Goal: Task Accomplishment & Management: Manage account settings

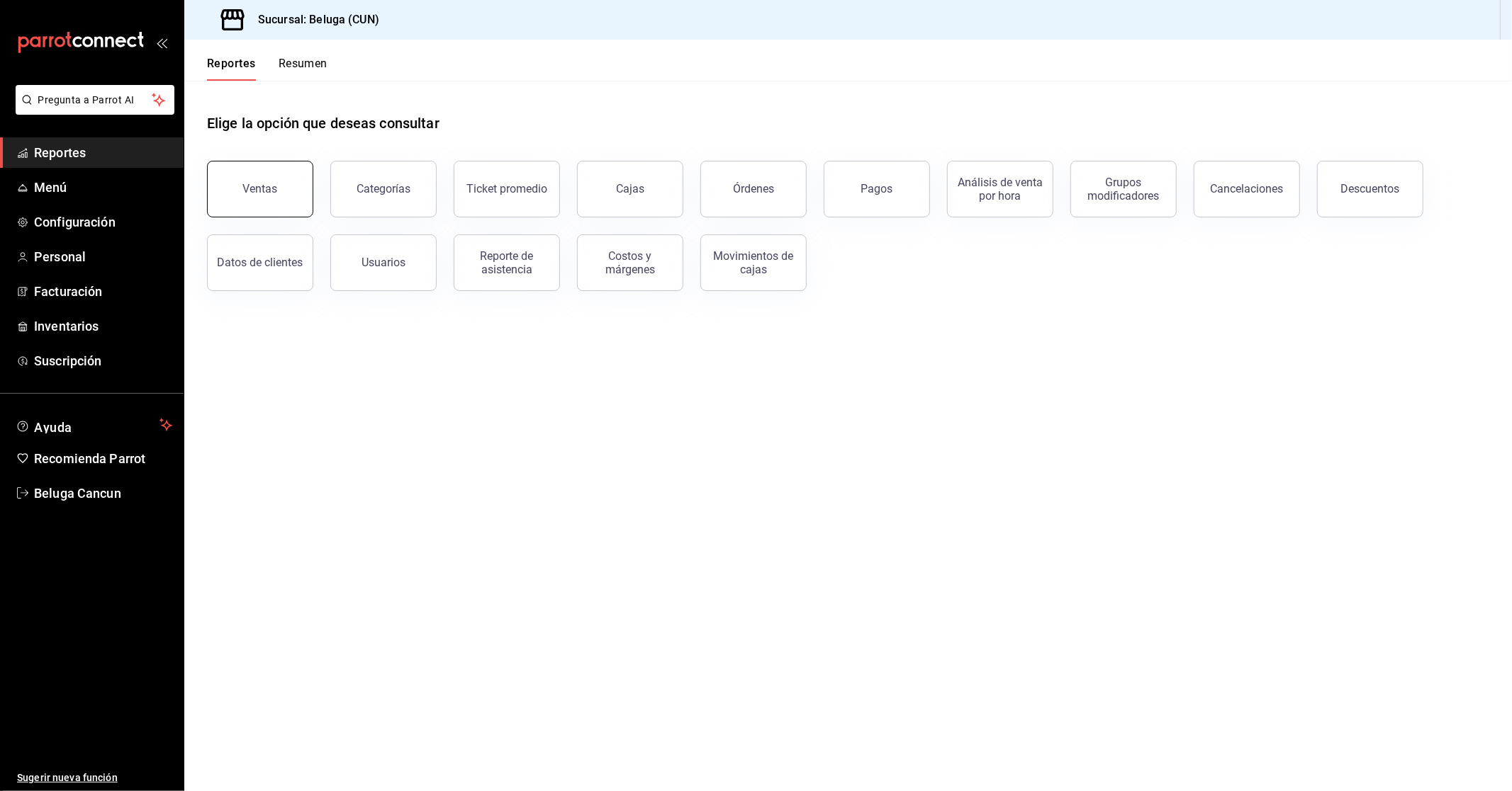
click at [265, 195] on div "Ventas" at bounding box center [260, 188] width 35 height 14
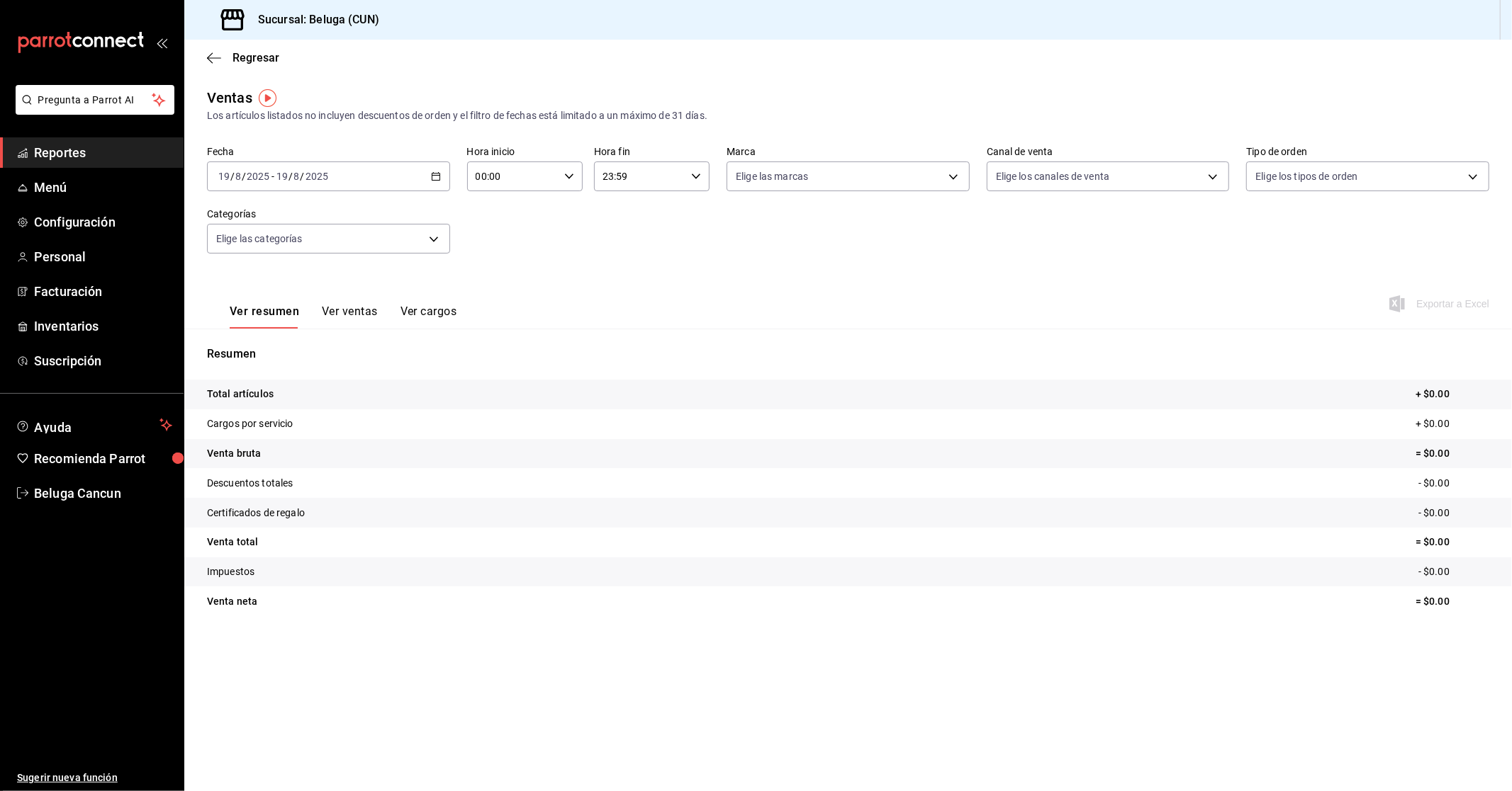
click at [375, 175] on div "[DATE] [DATE] - [DATE] [DATE]" at bounding box center [329, 176] width 243 height 29
click at [299, 335] on li "Rango de fechas" at bounding box center [274, 347] width 132 height 32
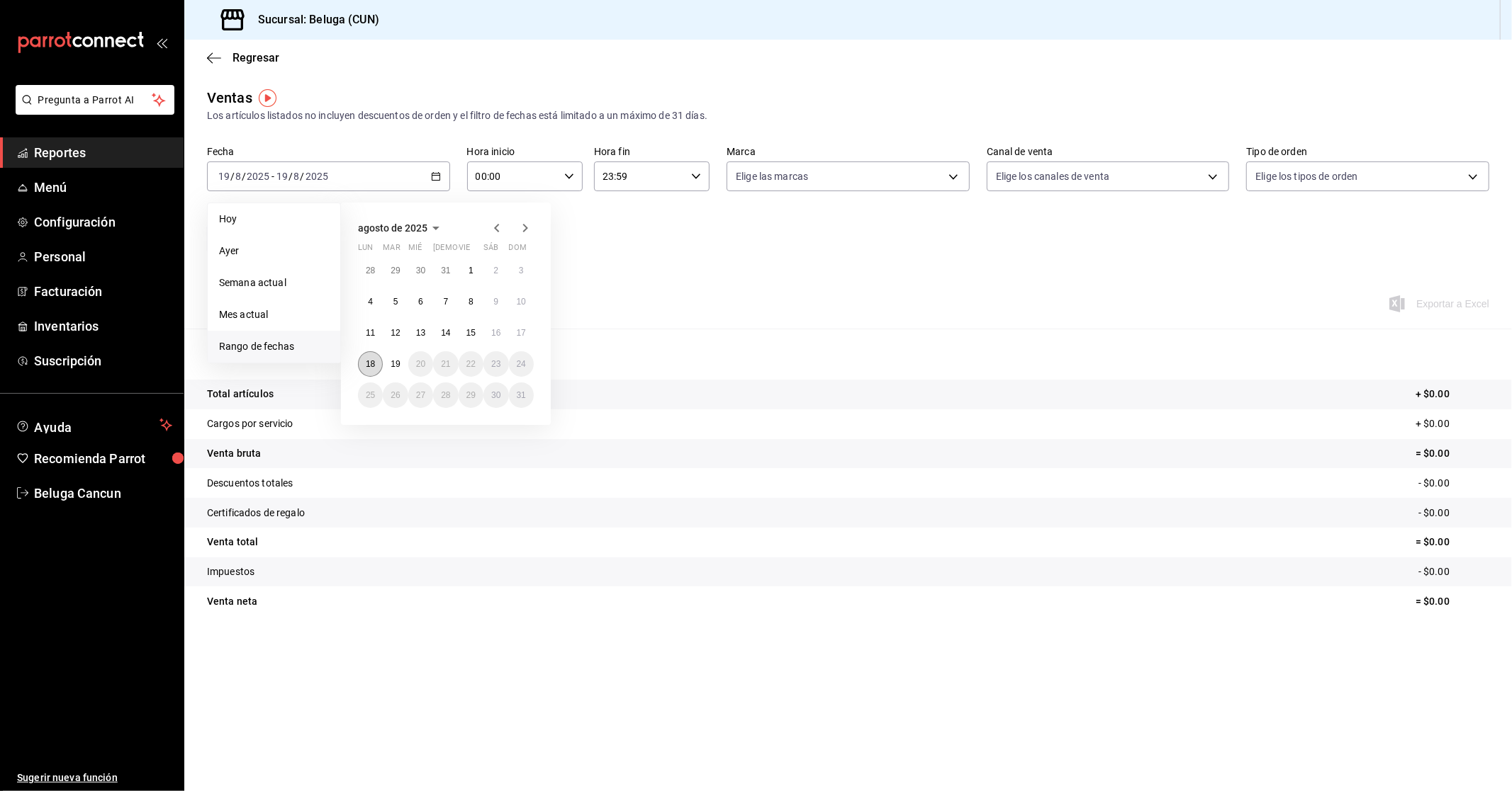
click at [364, 365] on button "18" at bounding box center [370, 364] width 24 height 25
click at [400, 369] on button "19" at bounding box center [395, 364] width 24 height 25
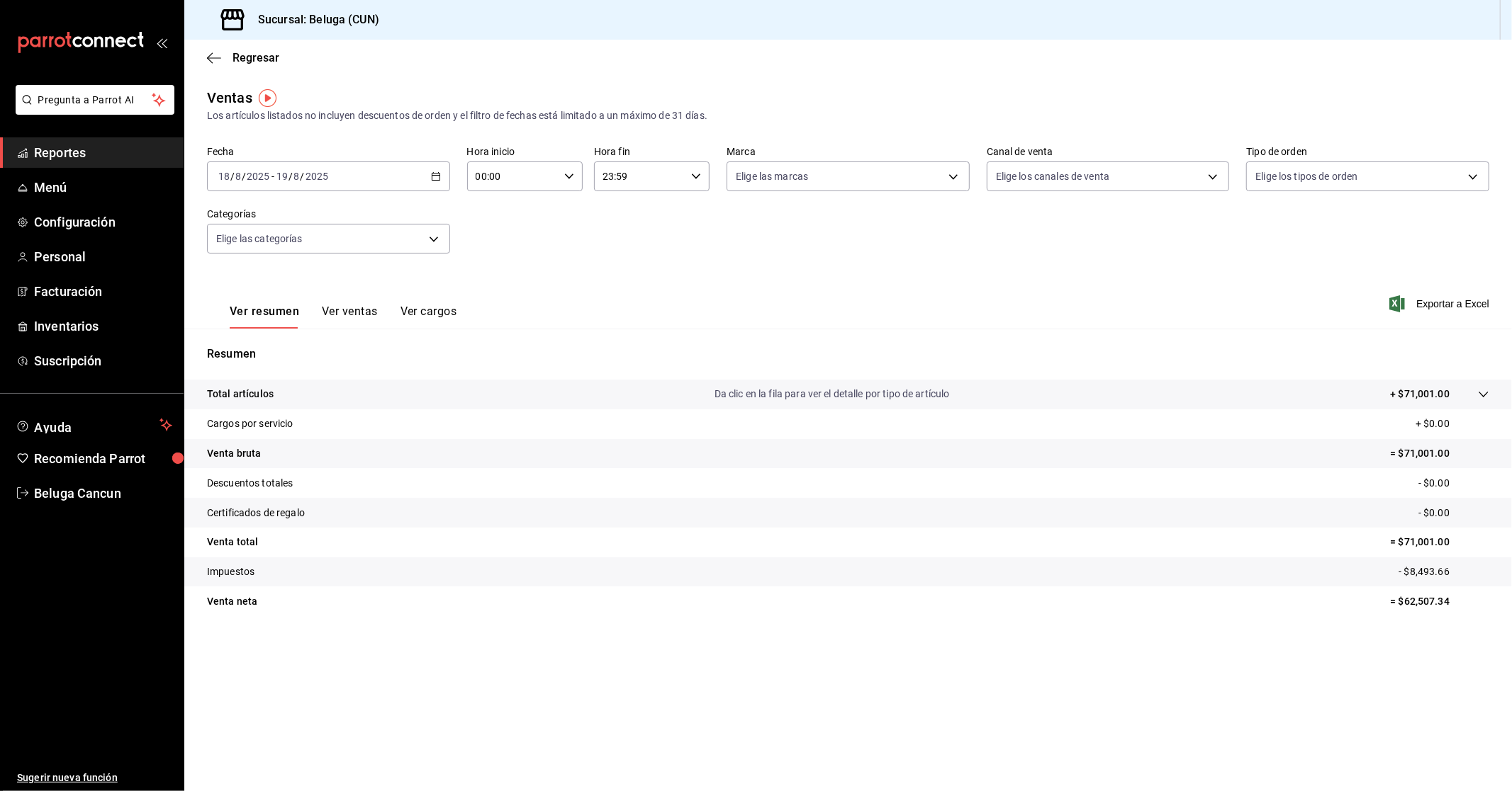
click at [518, 172] on input "00:00" at bounding box center [513, 176] width 91 height 29
click at [494, 238] on span "10" at bounding box center [495, 239] width 35 height 11
type input "10:00"
click at [641, 179] on div at bounding box center [756, 396] width 1512 height 791
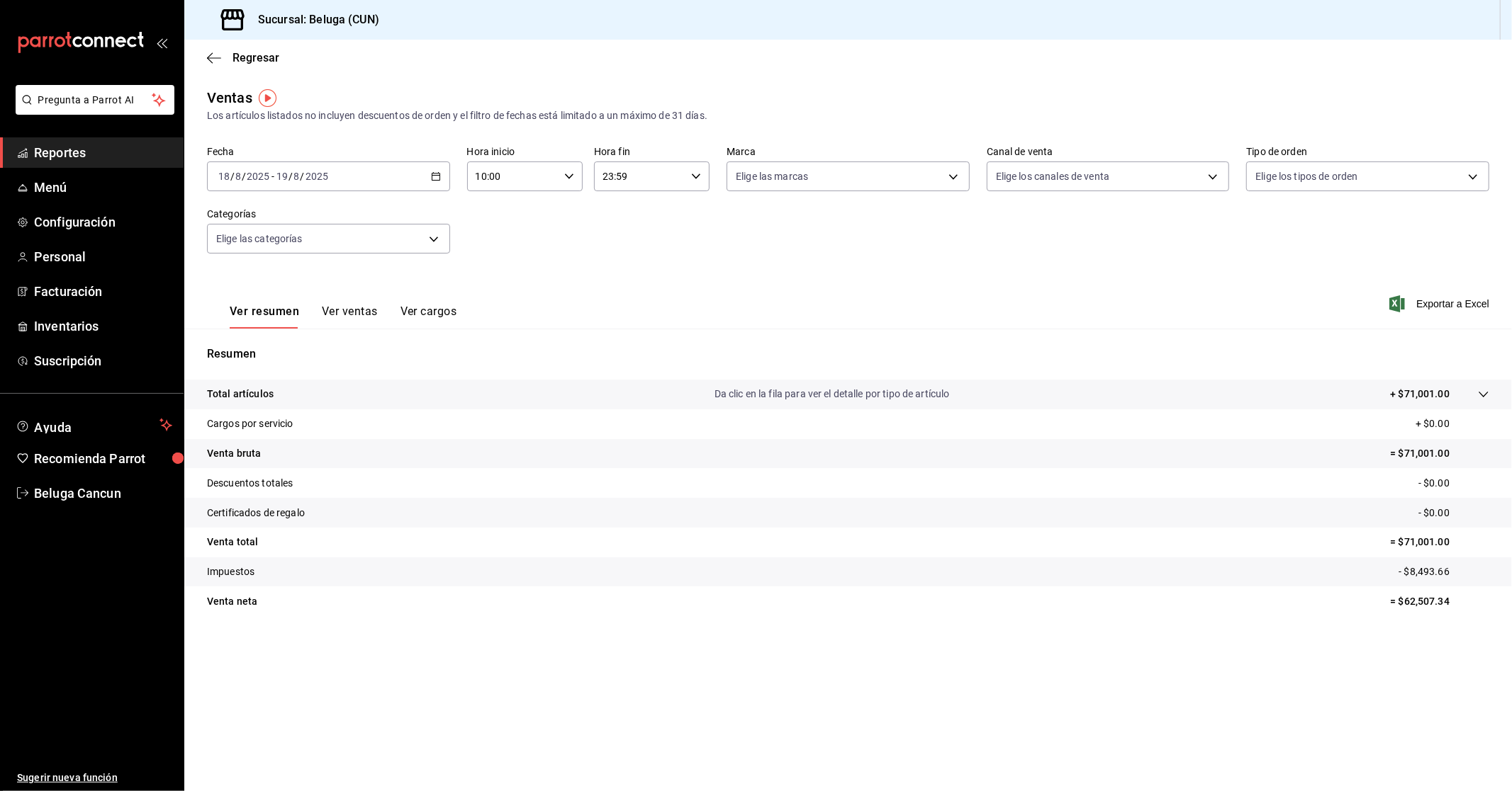
click at [645, 179] on input "23:59" at bounding box center [640, 176] width 91 height 29
click at [622, 202] on span "04" at bounding box center [623, 205] width 35 height 11
type input "04:59"
click at [731, 305] on div at bounding box center [756, 396] width 1512 height 791
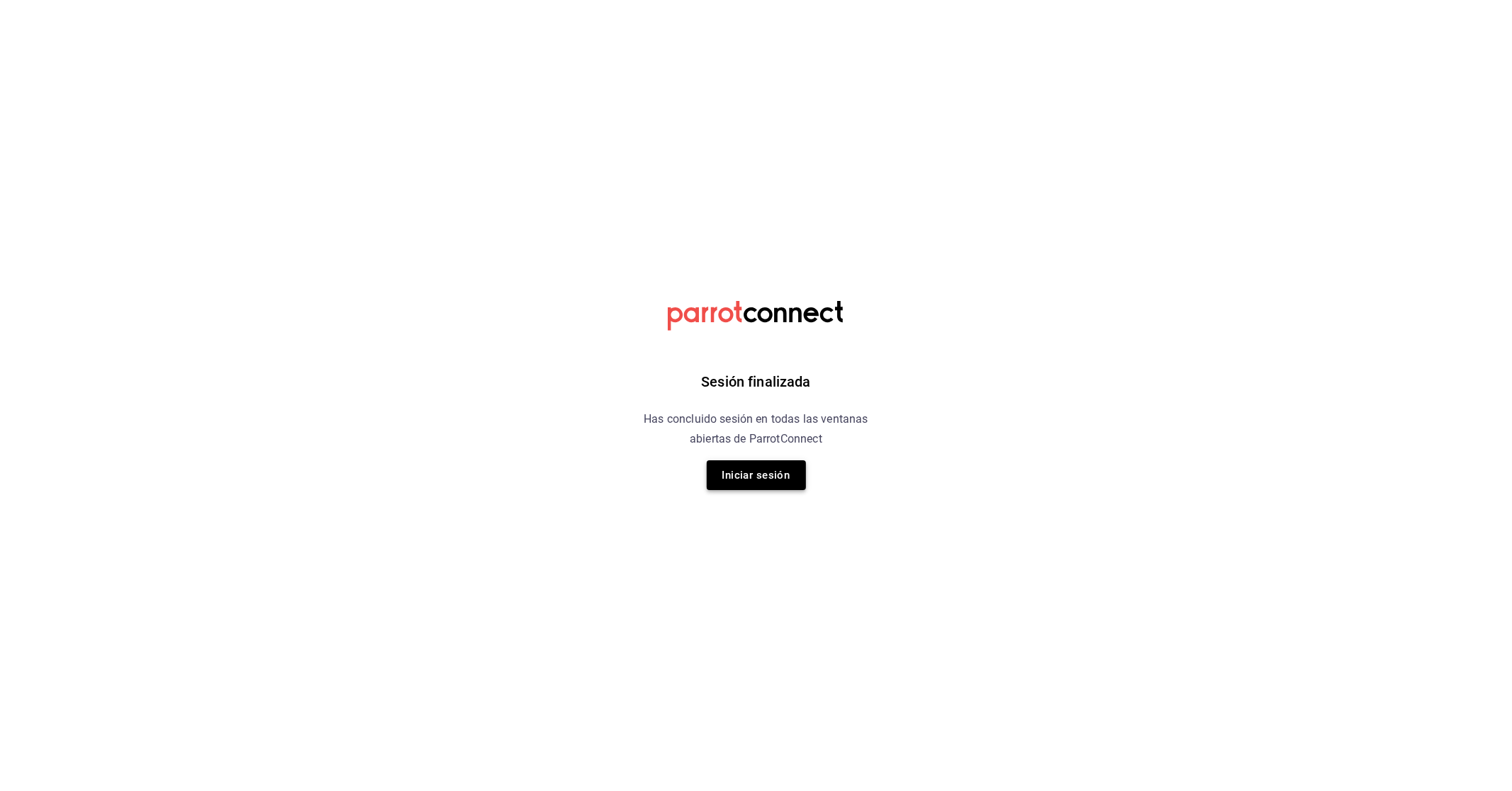
click at [731, 475] on button "Iniciar sesión" at bounding box center [756, 475] width 100 height 29
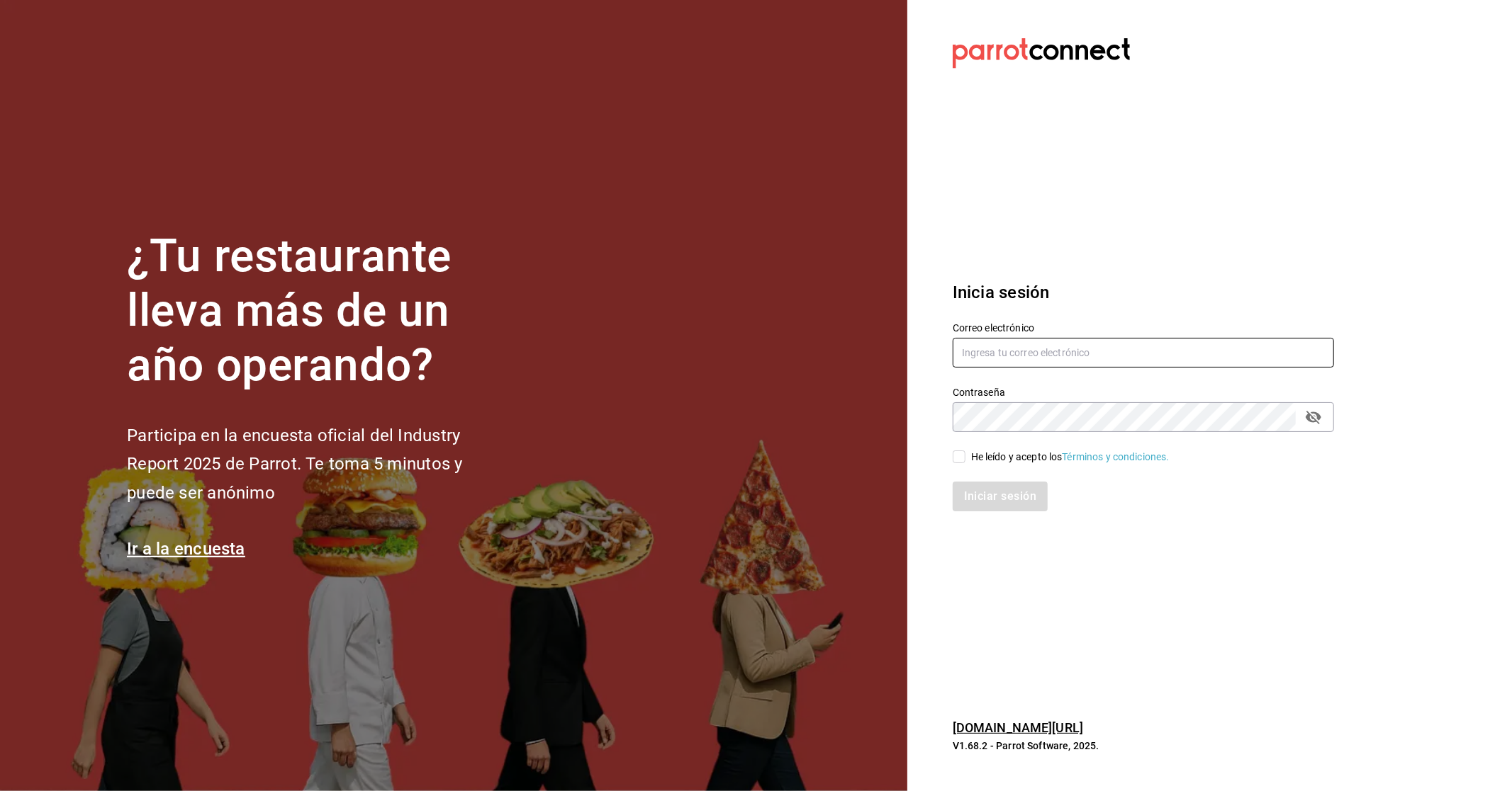
type input "belugacancun@gmail.com"
click at [731, 450] on div "He leído y acepto los Términos y condiciones." at bounding box center [1070, 457] width 198 height 15
click at [731, 451] on input "He leído y acepto los Términos y condiciones." at bounding box center [960, 457] width 13 height 13
checkbox input "true"
click at [731, 493] on button "Iniciar sesión" at bounding box center [1001, 497] width 96 height 29
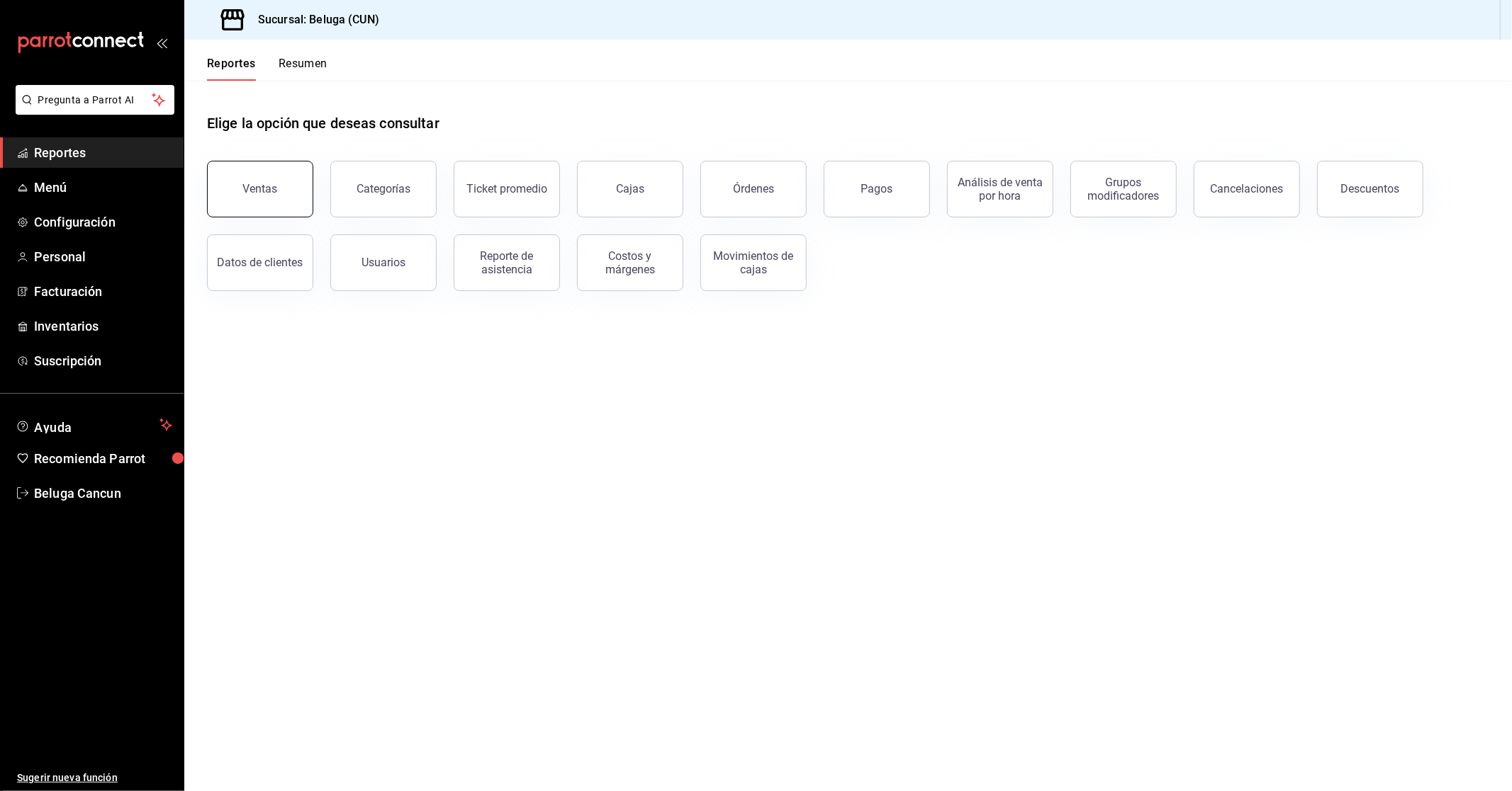
click at [284, 186] on button "Ventas" at bounding box center [260, 189] width 106 height 57
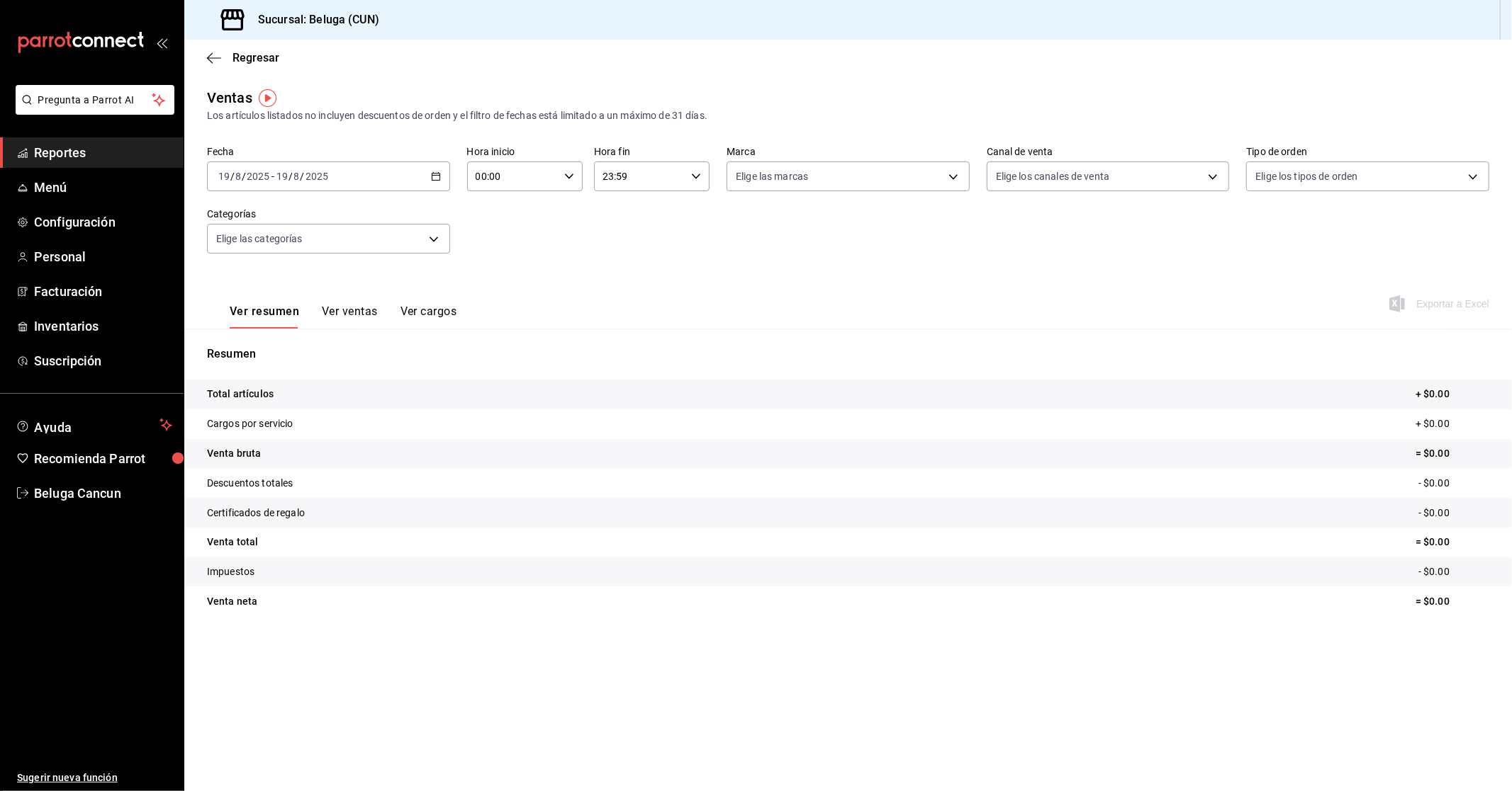
click at [350, 185] on div "[DATE] [DATE] - [DATE] [DATE]" at bounding box center [329, 176] width 243 height 29
click at [265, 343] on span "Rango de fechas" at bounding box center [273, 347] width 110 height 15
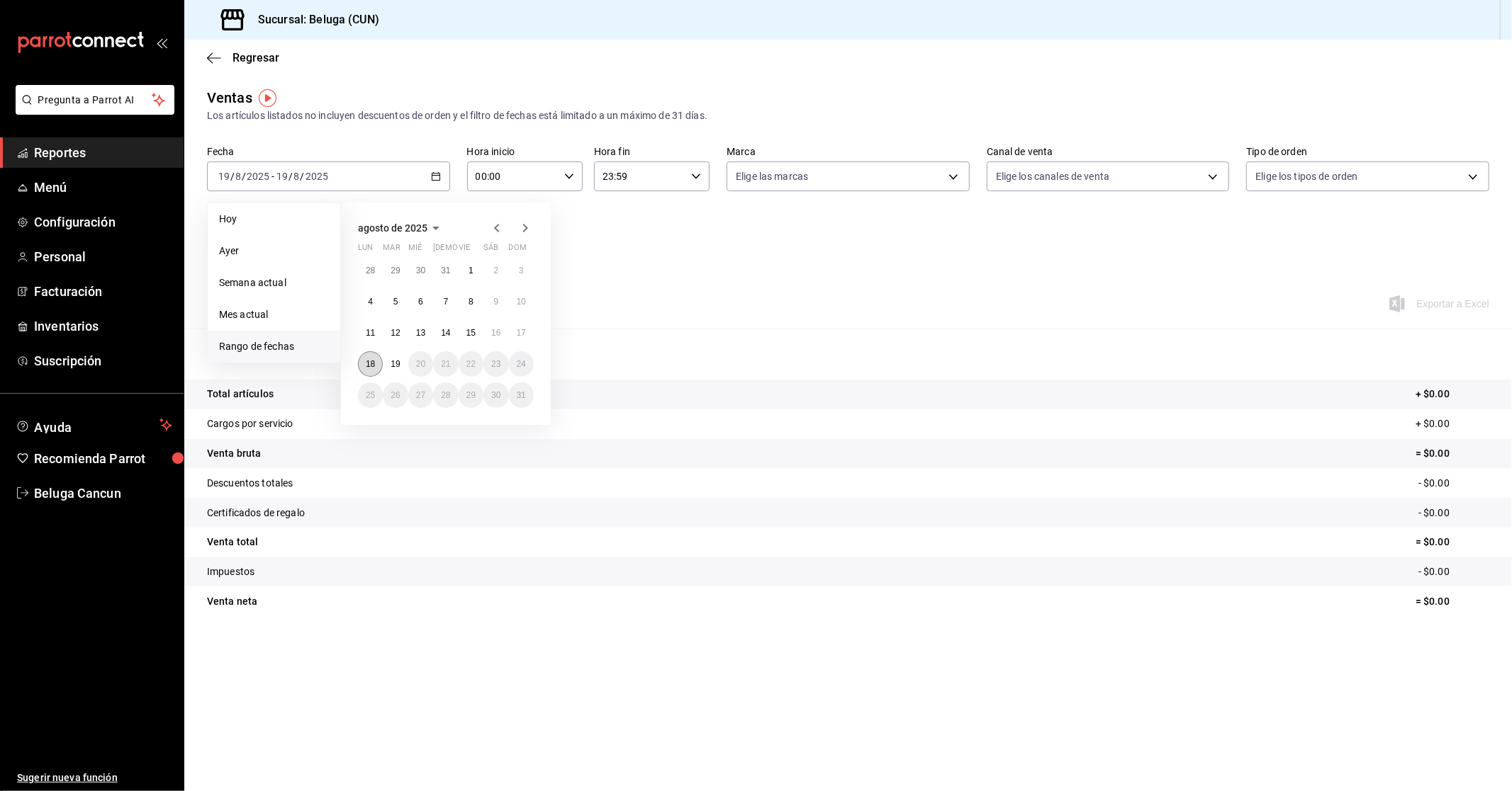
drag, startPoint x: 366, startPoint y: 365, endPoint x: 379, endPoint y: 369, distance: 13.6
click at [369, 365] on abbr "18" at bounding box center [370, 364] width 9 height 10
click at [386, 367] on button "19" at bounding box center [395, 364] width 24 height 25
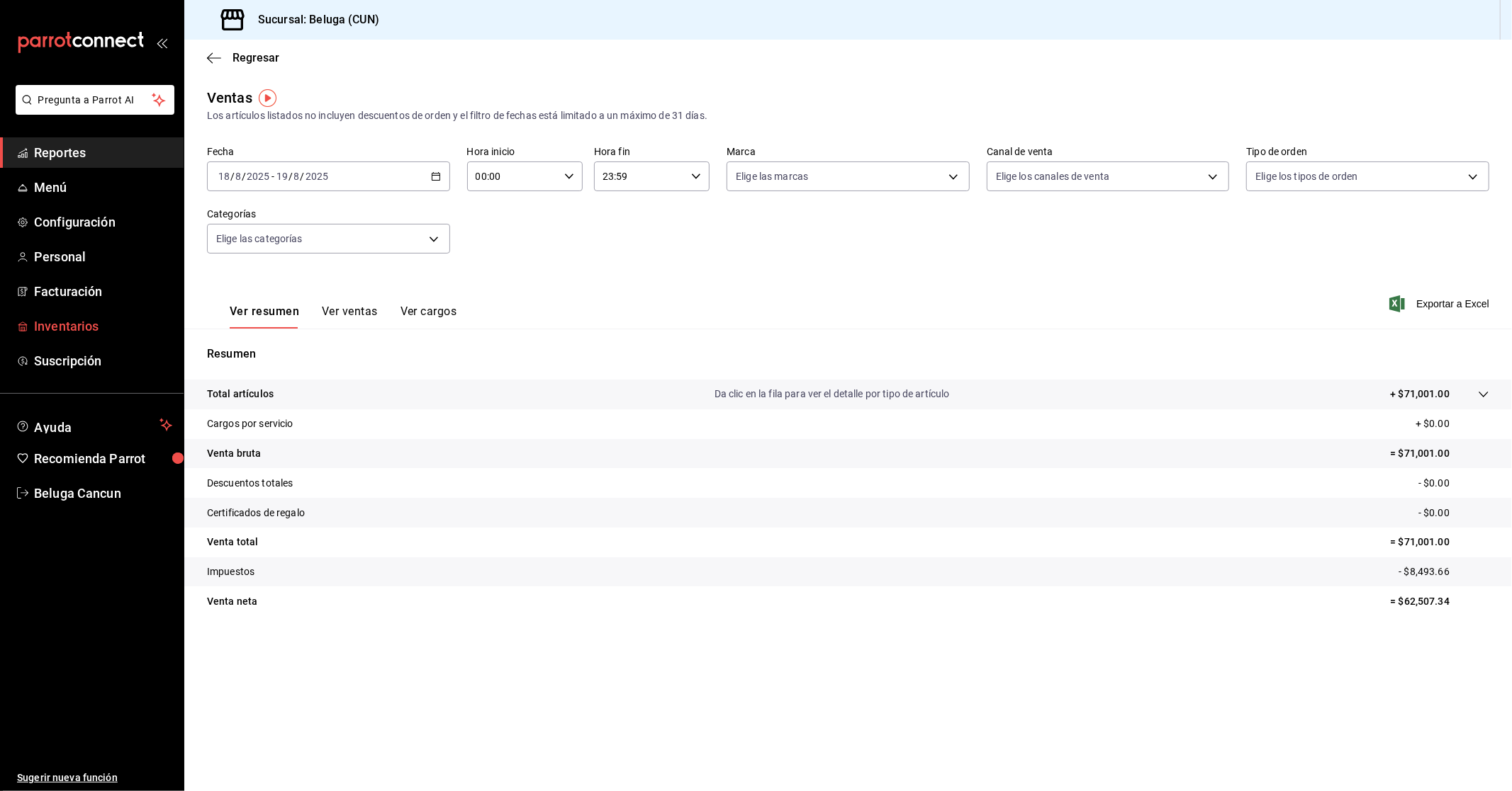
click at [68, 321] on span "Inventarios" at bounding box center [103, 325] width 138 height 19
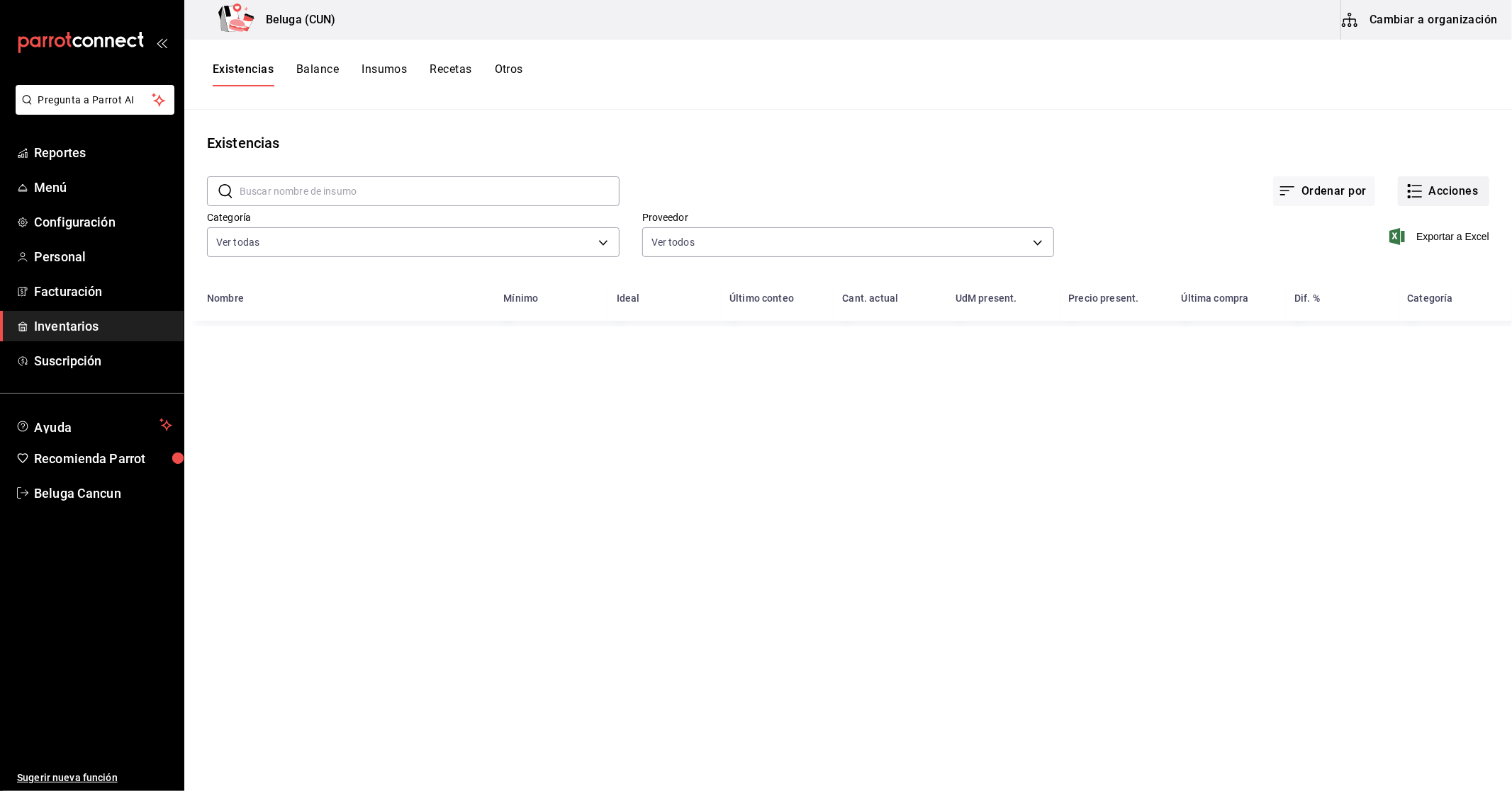
click at [1450, 198] on button "Acciones" at bounding box center [1443, 191] width 91 height 29
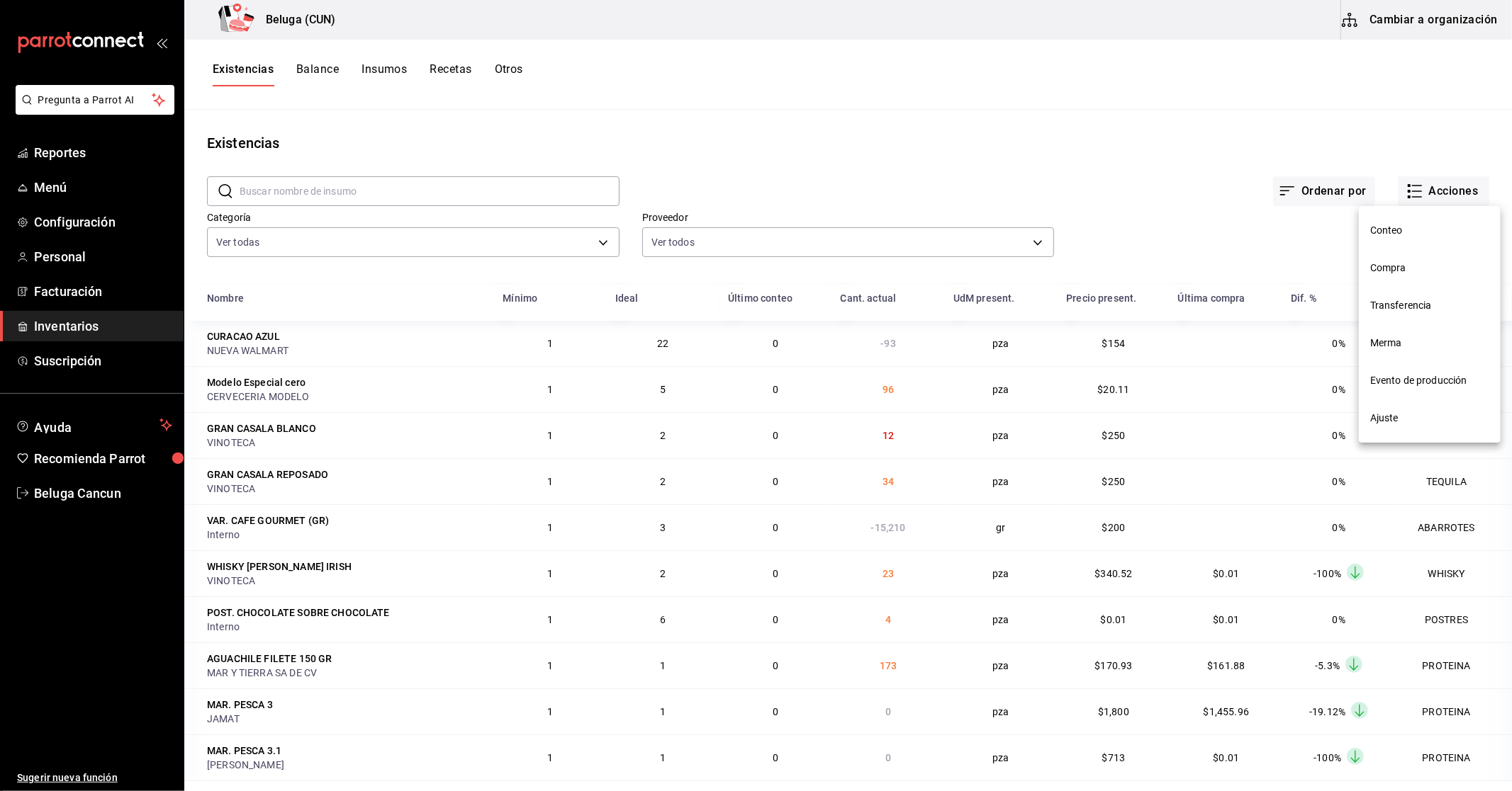
click at [1397, 271] on span "Compra" at bounding box center [1430, 268] width 119 height 15
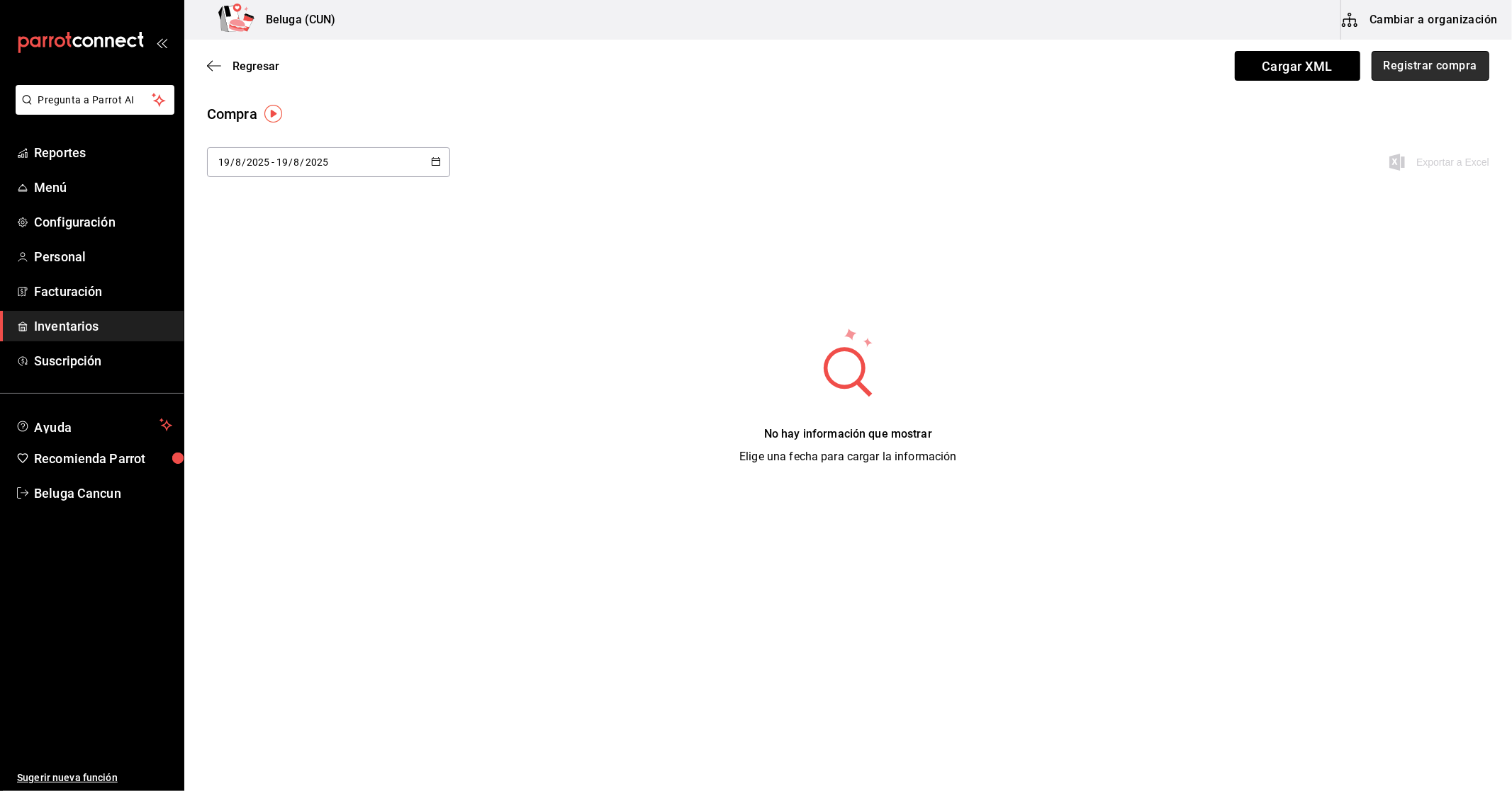
click at [1430, 69] on button "Registrar compra" at bounding box center [1430, 66] width 118 height 29
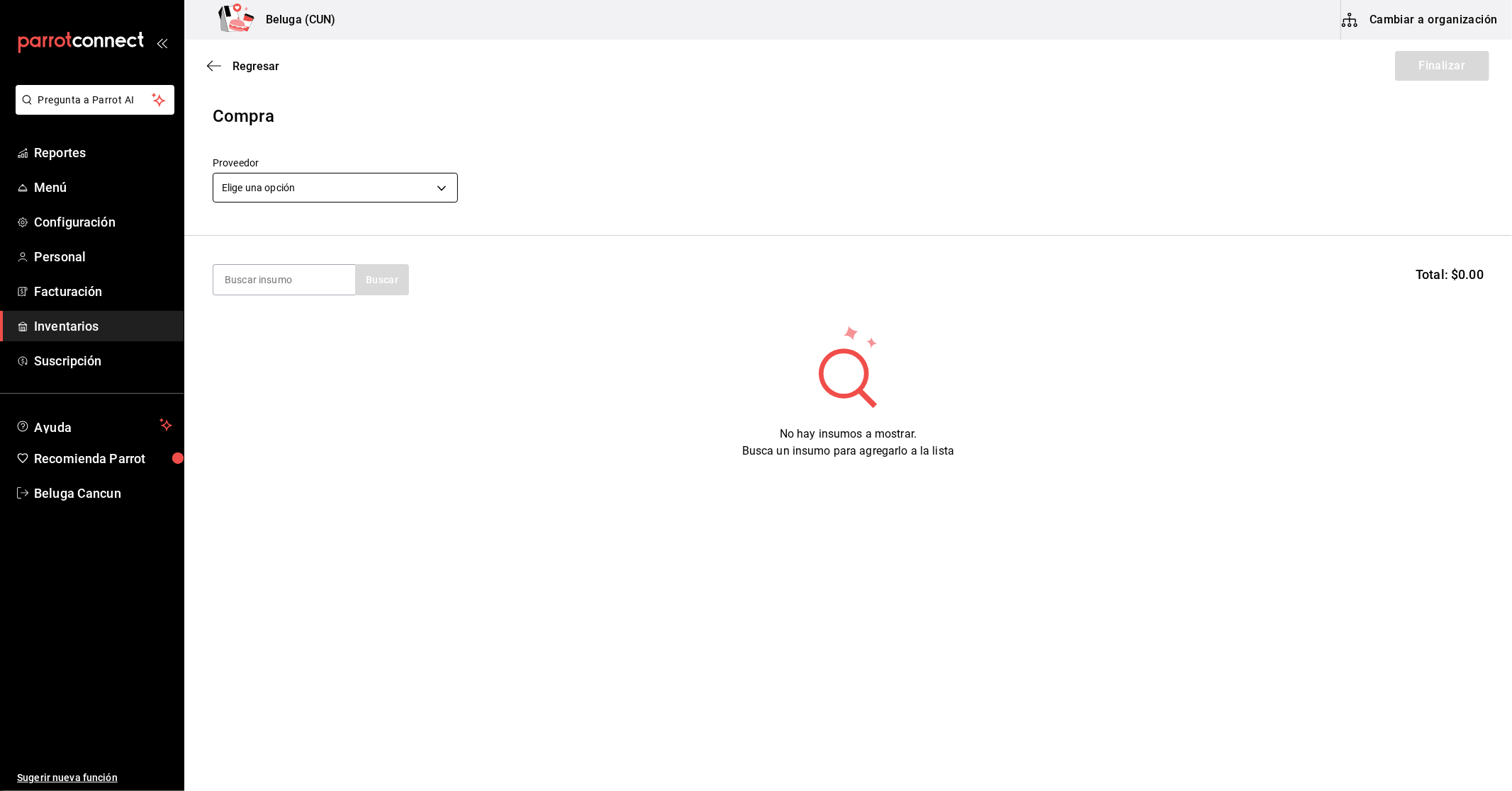
click at [357, 188] on body "Pregunta a Parrot AI Reportes Menú Configuración Personal Facturación Inventari…" at bounding box center [756, 356] width 1512 height 711
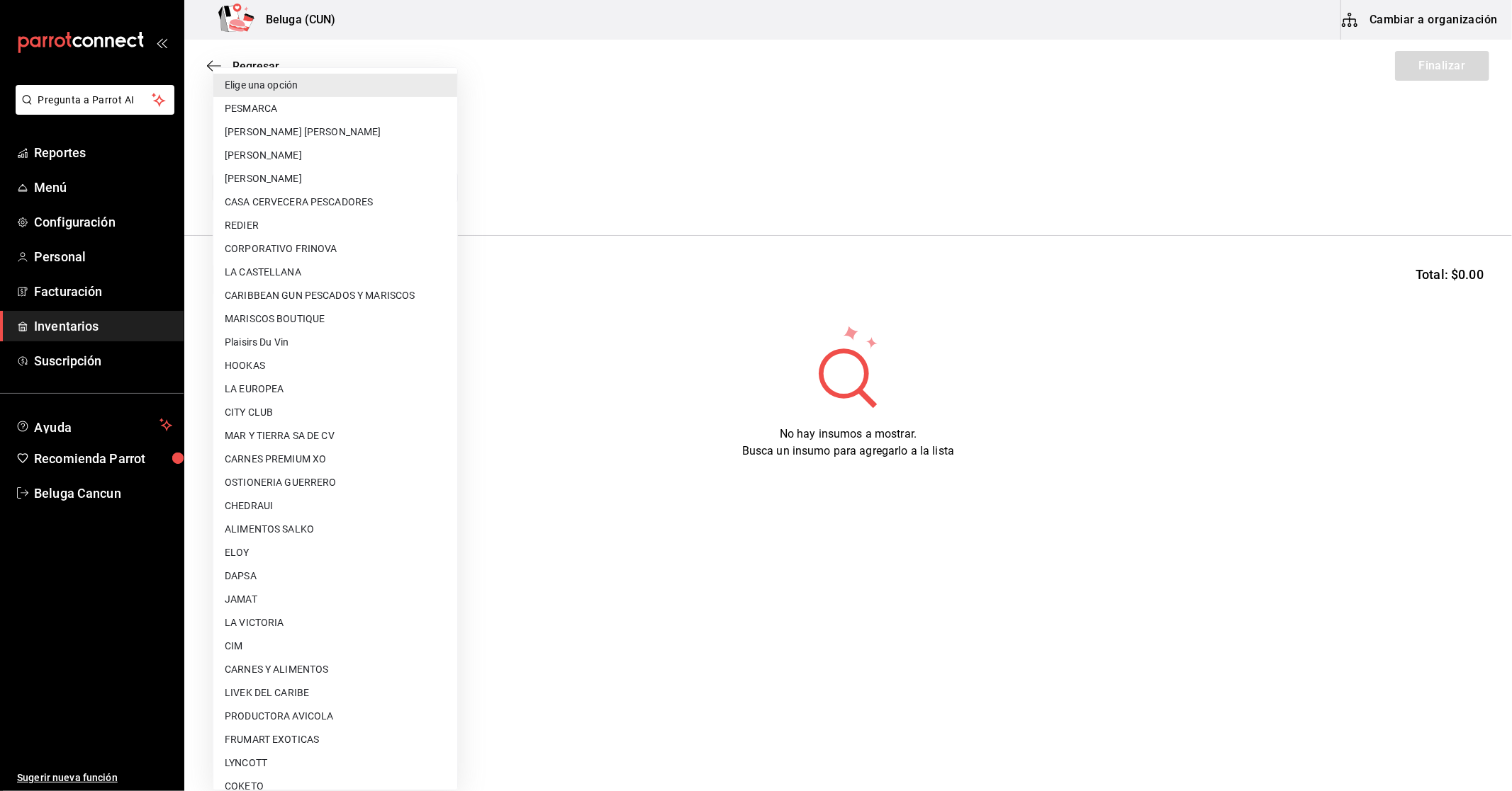
click at [311, 271] on li "LA CASTELLANA" at bounding box center [335, 272] width 244 height 24
type input "f088593b-da0f-4e09-92fc-6ed56c16813b"
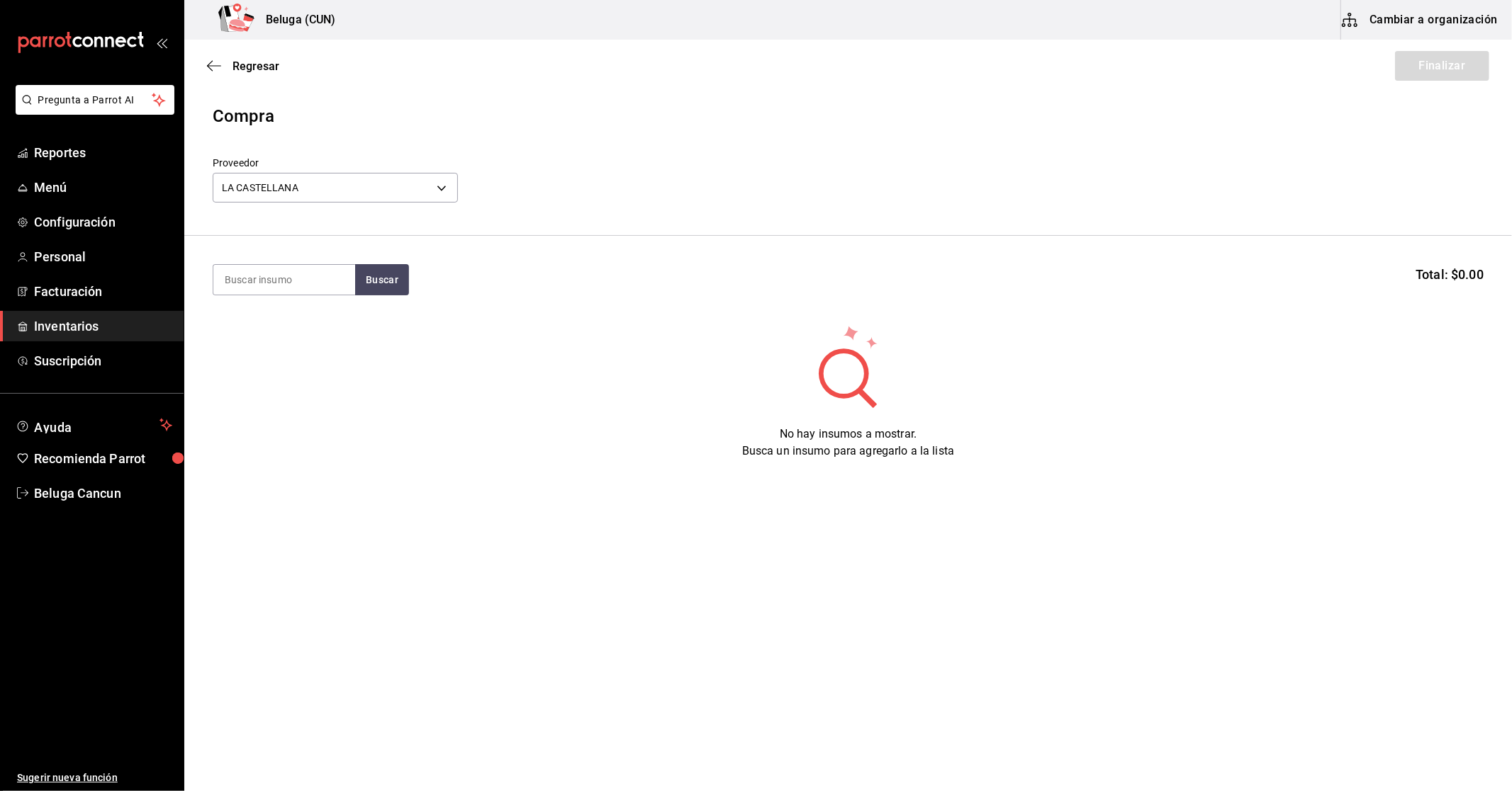
click at [311, 271] on input at bounding box center [285, 280] width 142 height 29
type input "ginger"
click at [375, 274] on button "Buscar" at bounding box center [382, 280] width 54 height 31
click at [264, 332] on div "FENTIMANS [PERSON_NAME] BEER 4 PACK - LA CASTELLANA" at bounding box center [284, 351] width 119 height 45
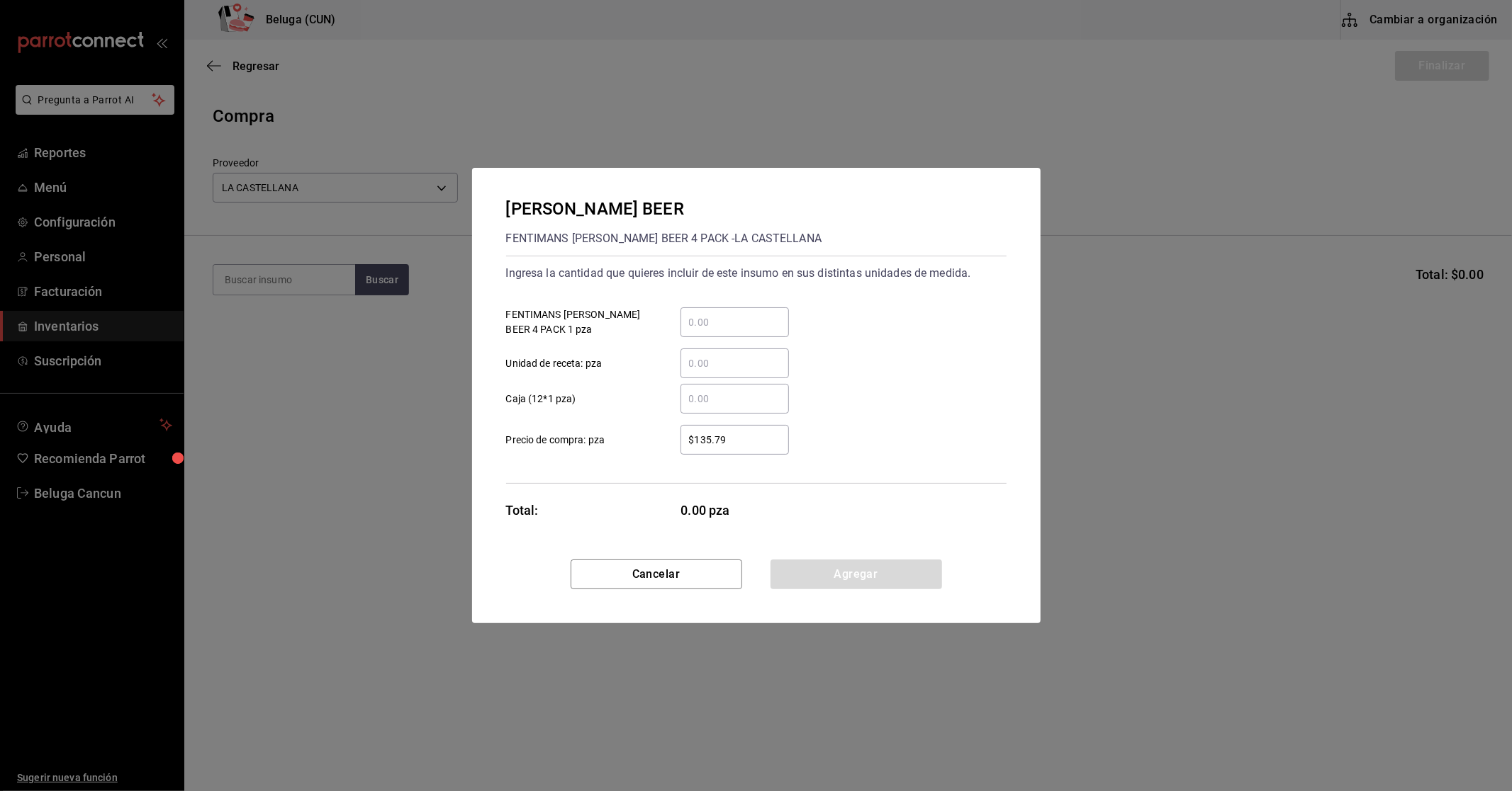
click at [718, 327] on input "​ FENTIMANS [PERSON_NAME] BEER 4 PACK 1 pza" at bounding box center [734, 322] width 109 height 17
type input "24"
type input "$47.41"
click button "Agregar" at bounding box center [856, 574] width 171 height 29
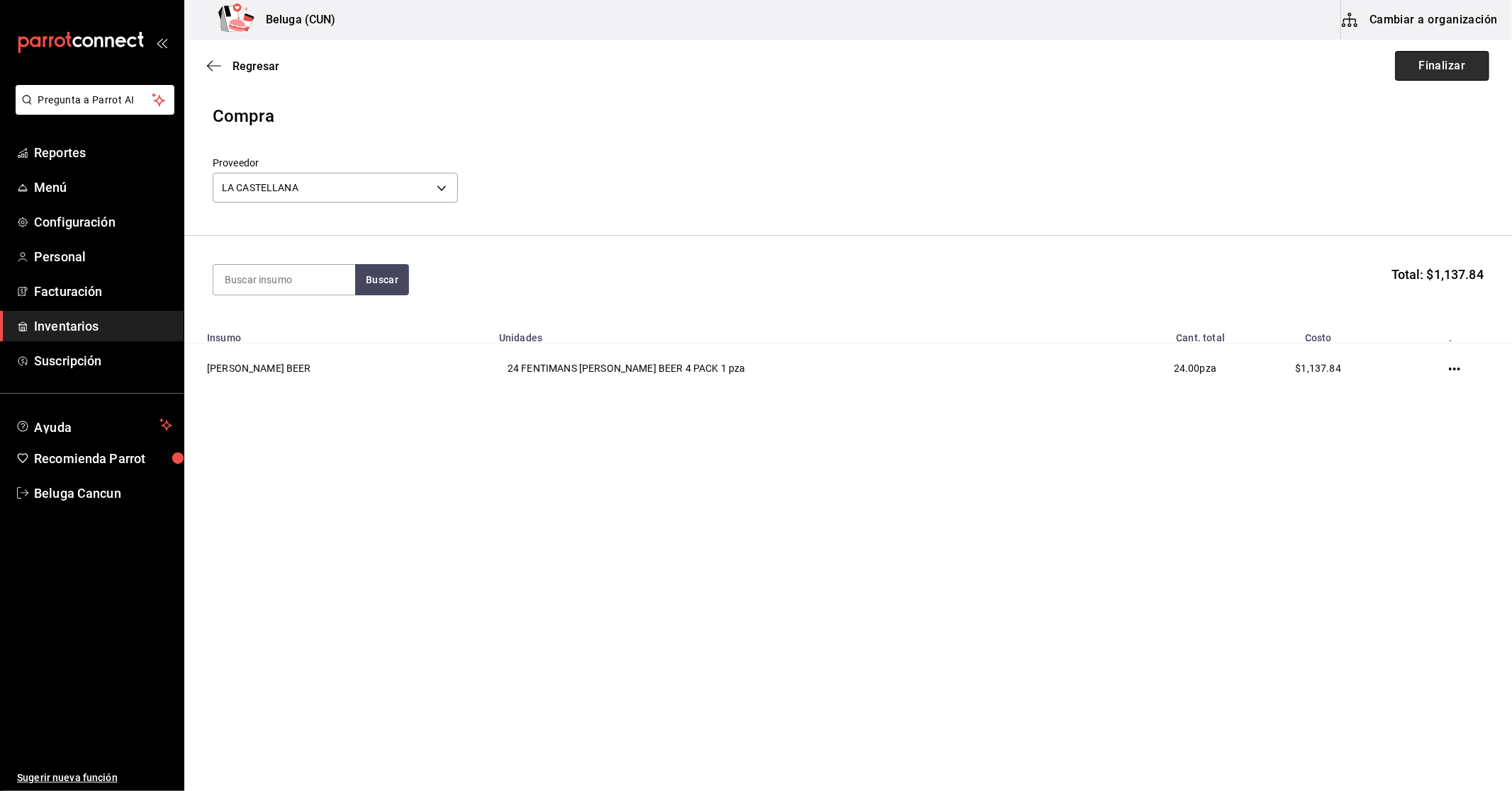
click at [1430, 76] on button "Finalizar" at bounding box center [1443, 66] width 95 height 29
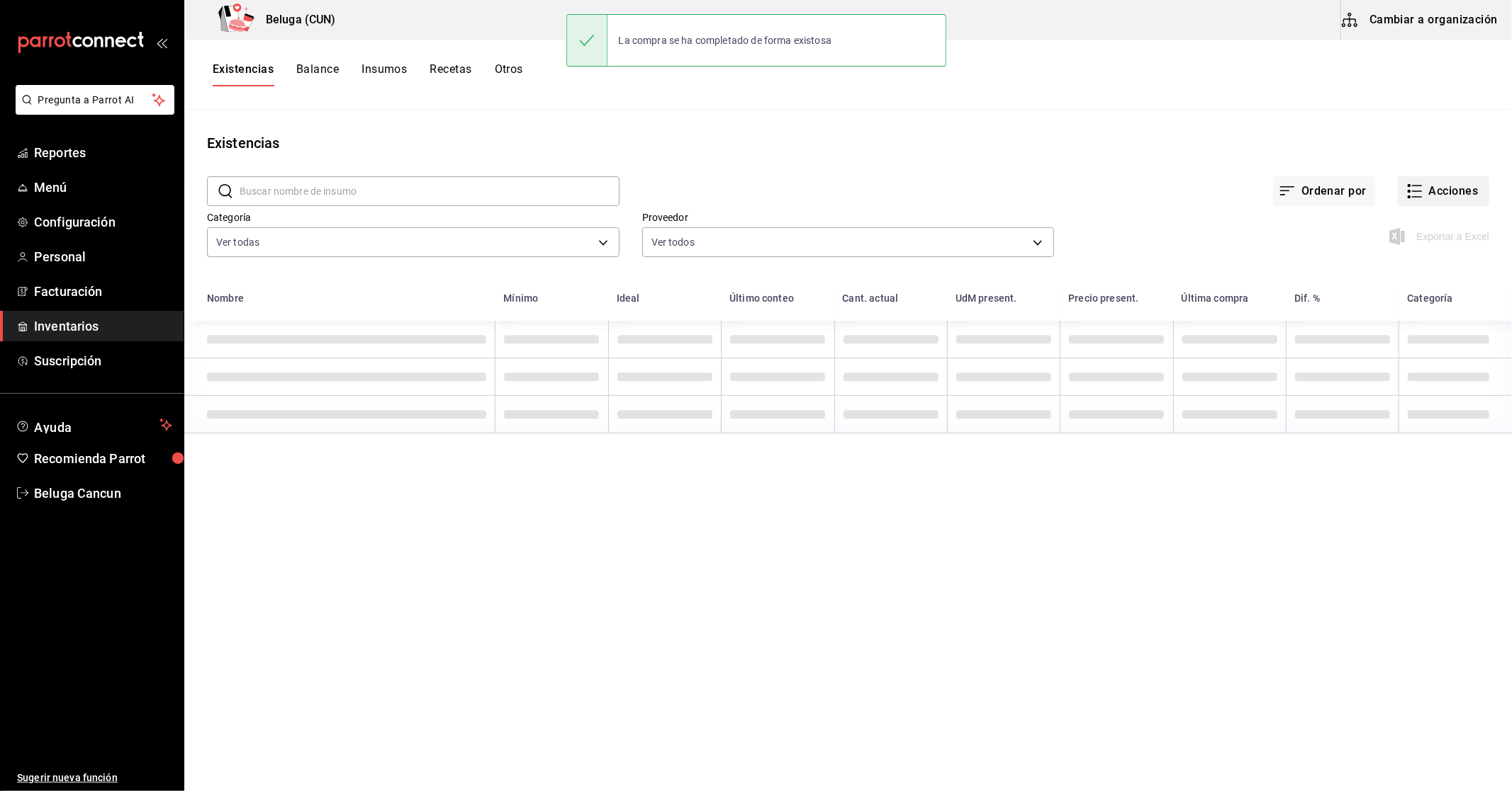
click at [1440, 181] on button "Acciones" at bounding box center [1443, 191] width 91 height 29
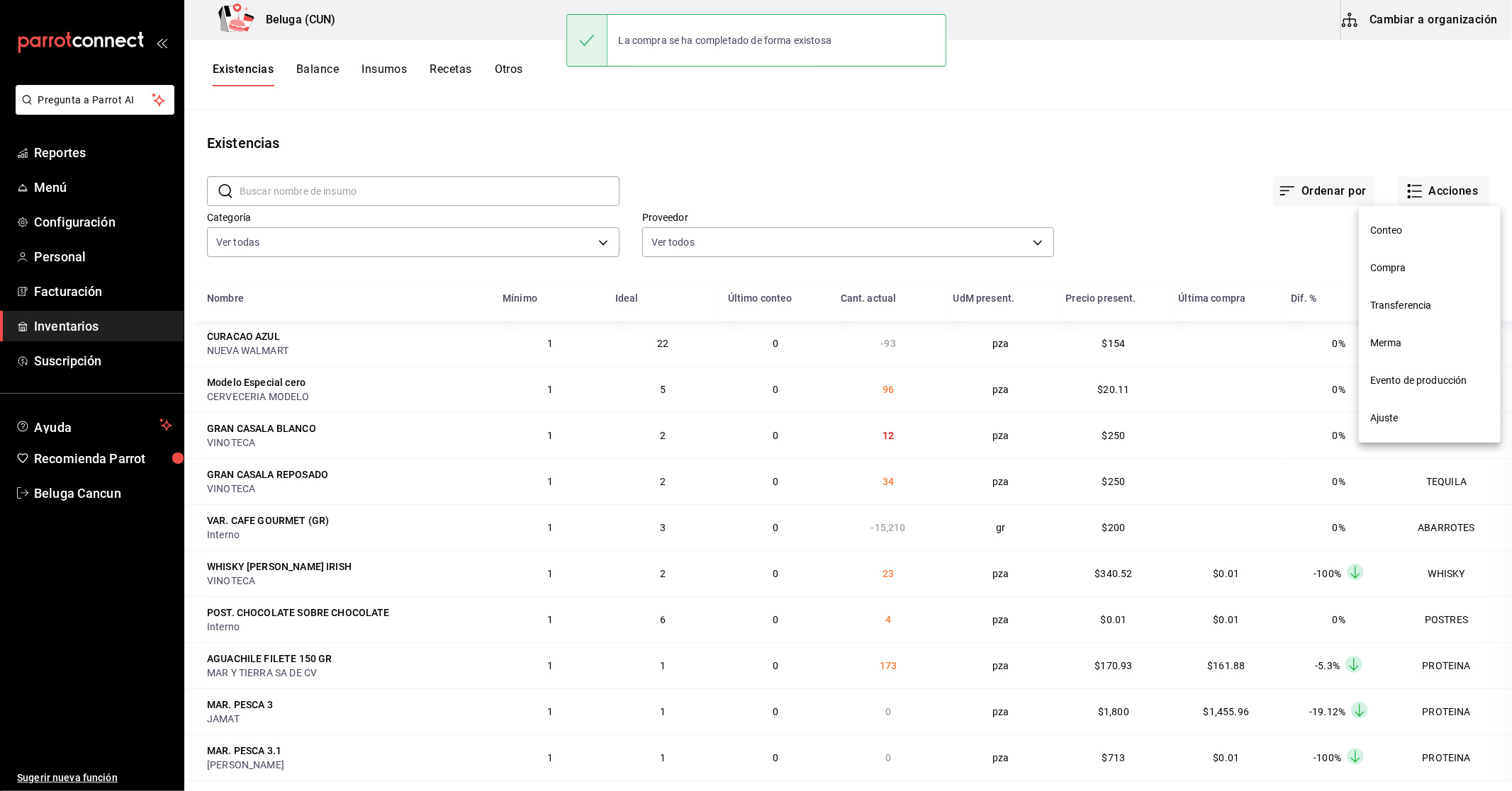
click at [1430, 272] on span "Compra" at bounding box center [1430, 268] width 119 height 15
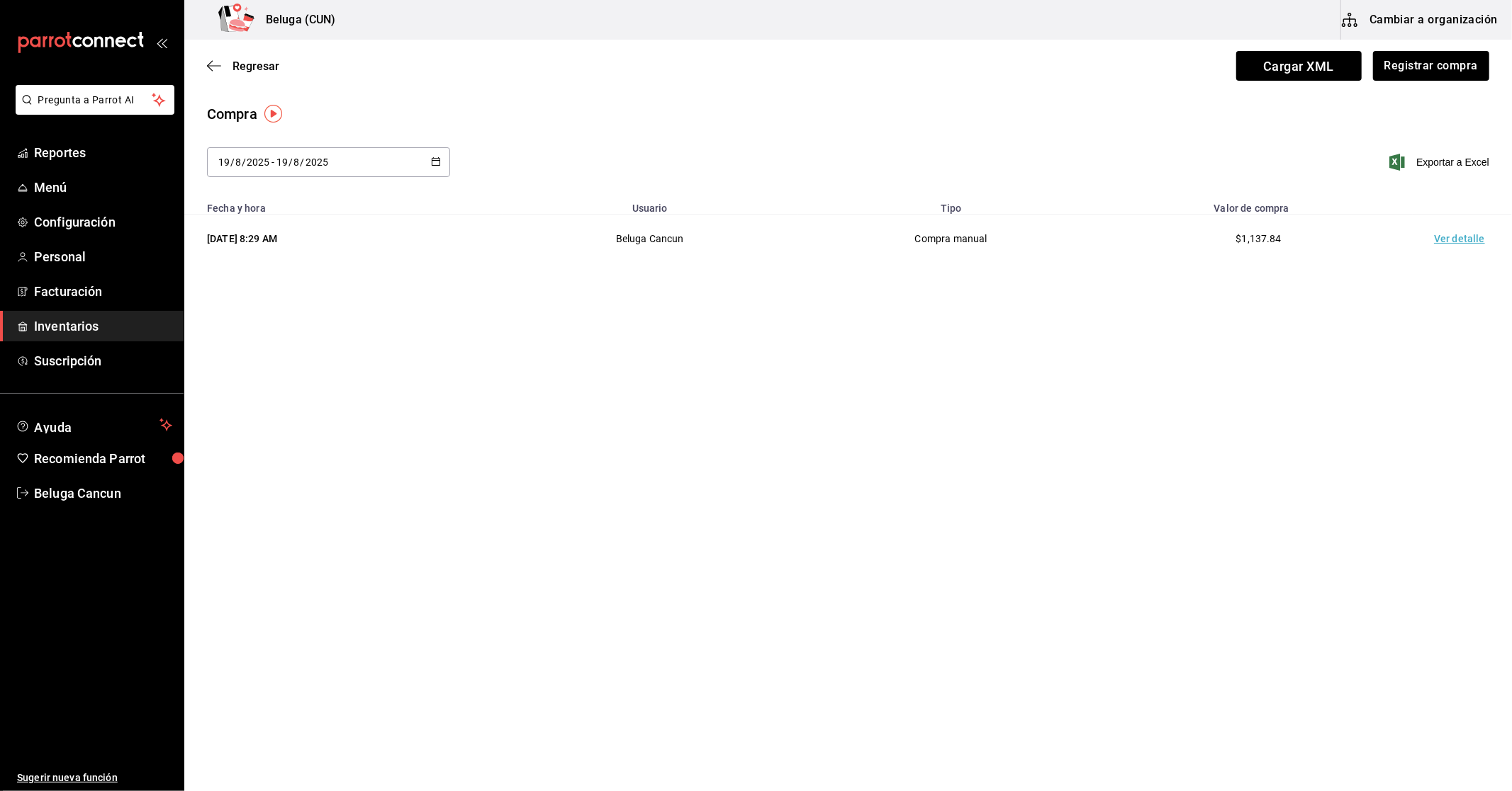
click at [1443, 242] on td "Ver detalle" at bounding box center [1463, 239] width 100 height 49
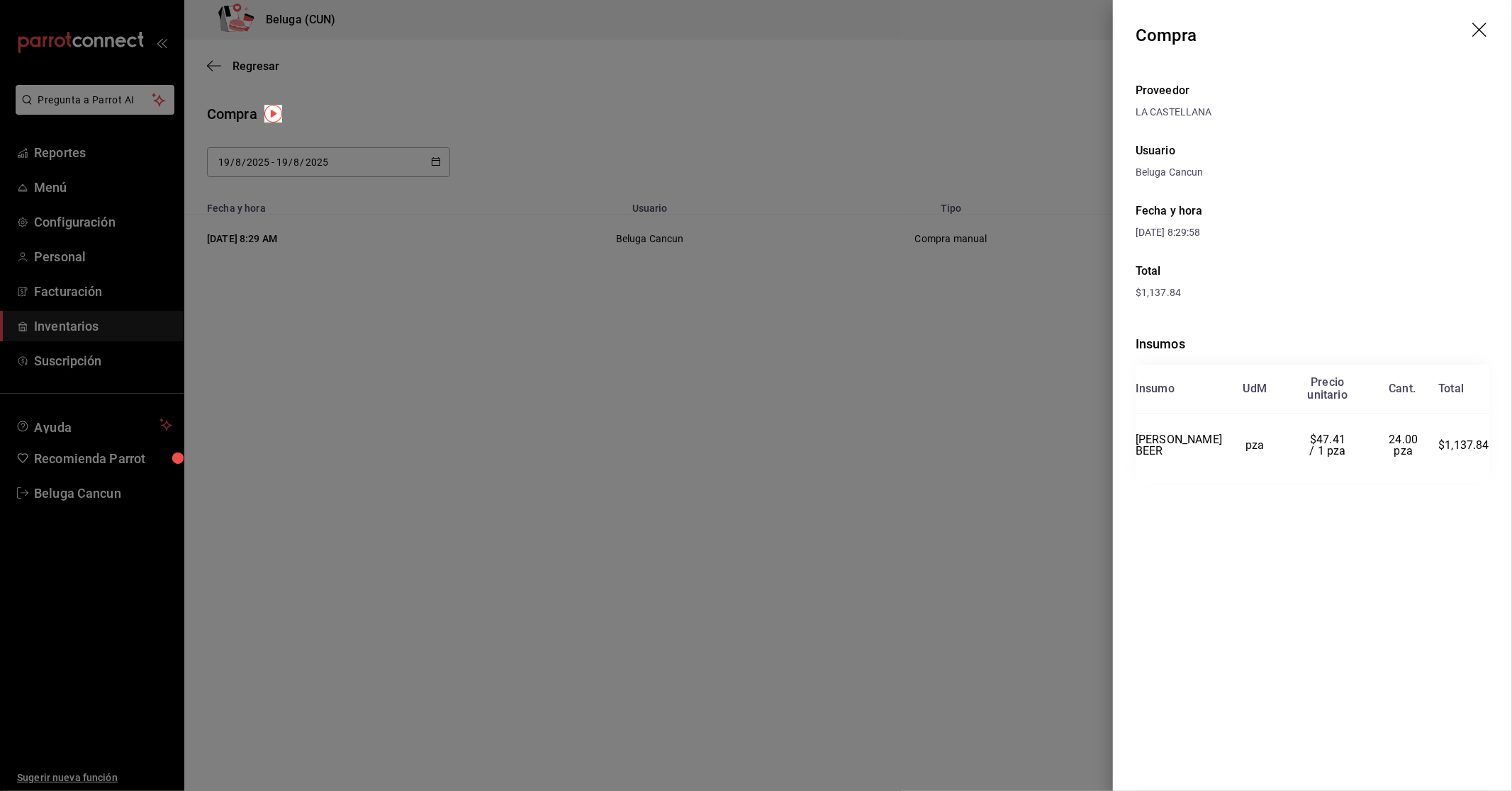
click at [899, 466] on div at bounding box center [756, 396] width 1512 height 791
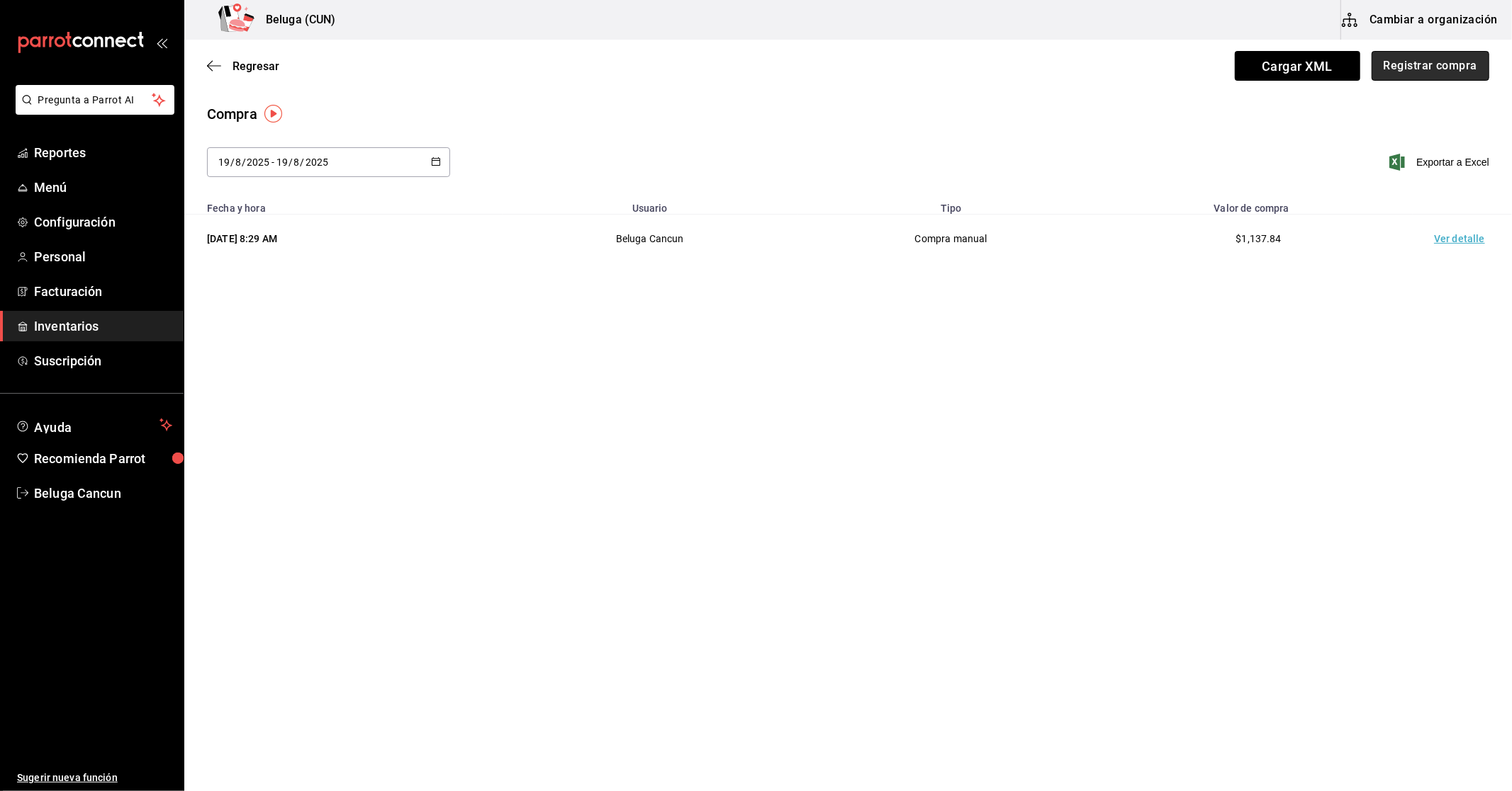
click at [1424, 55] on button "Registrar compra" at bounding box center [1430, 66] width 118 height 29
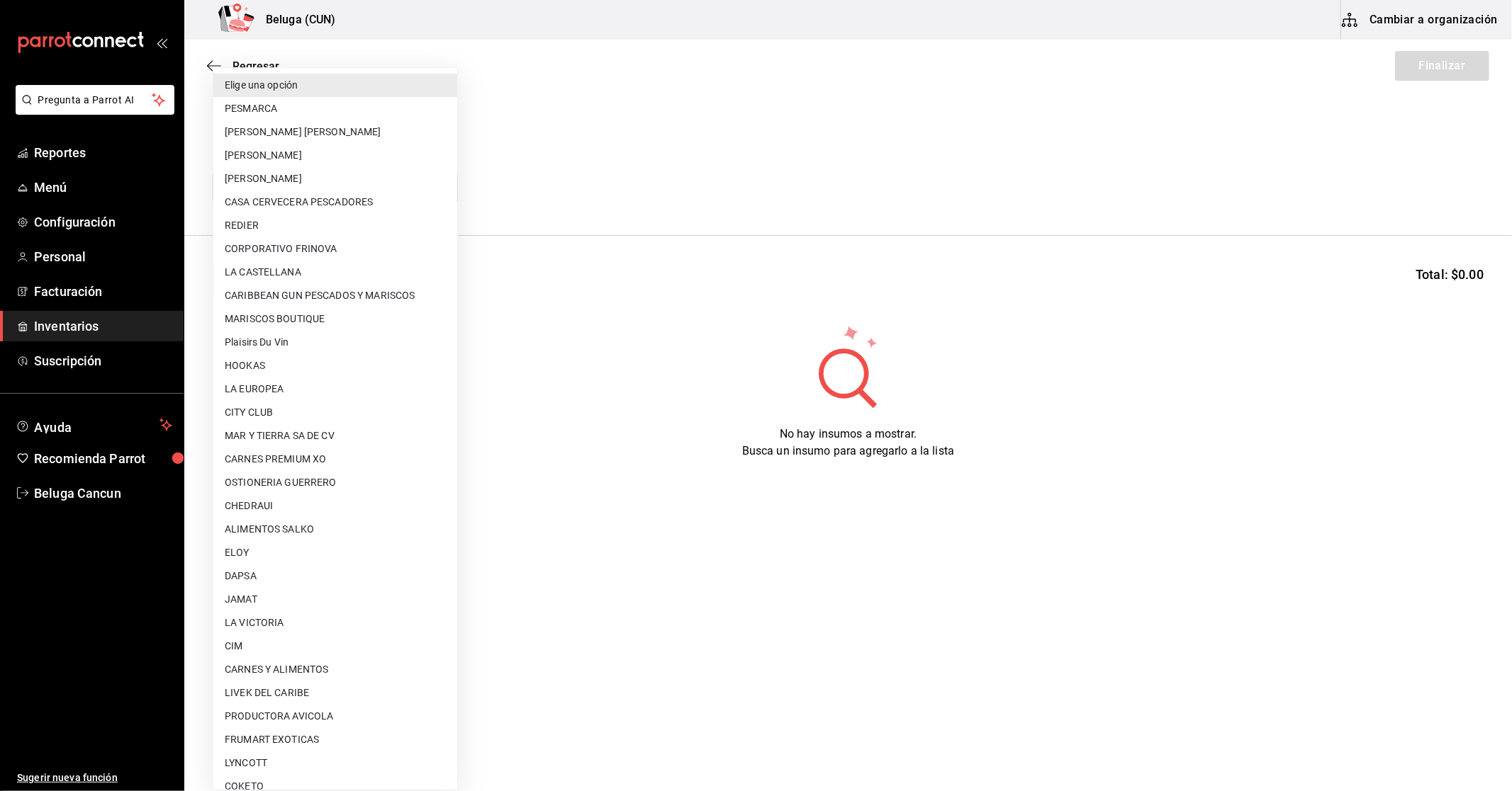
click at [421, 182] on body "Pregunta a Parrot AI Reportes Menú Configuración Personal Facturación Inventari…" at bounding box center [756, 356] width 1512 height 711
click at [295, 272] on li "LA CASTELLANA" at bounding box center [335, 272] width 244 height 24
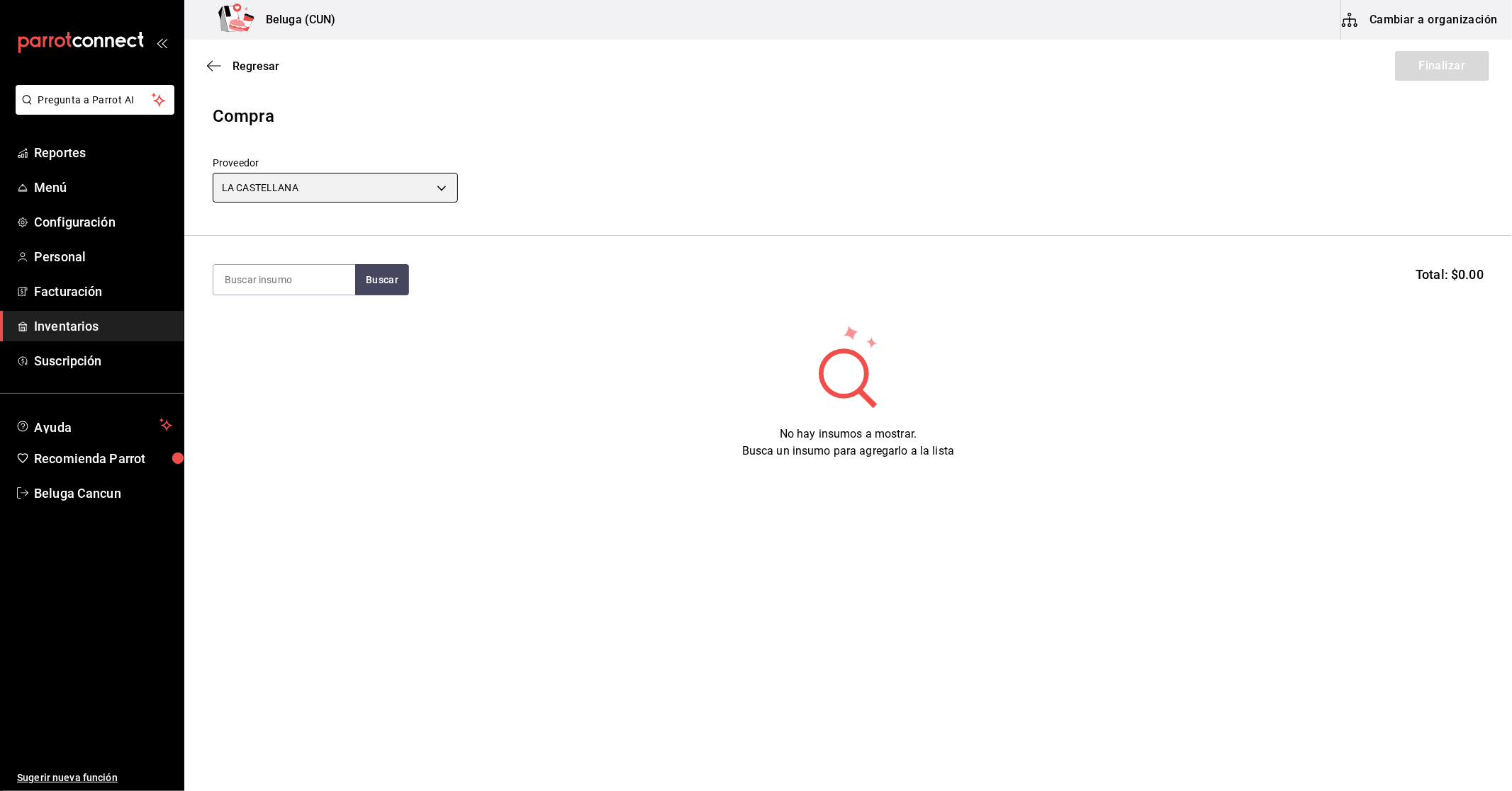
type input "f088593b-da0f-4e09-92fc-6ed56c16813b"
click at [277, 285] on input at bounding box center [285, 280] width 142 height 29
drag, startPoint x: 254, startPoint y: 292, endPoint x: 202, endPoint y: 281, distance: 53.2
click at [202, 281] on section "24 Buscar Total: $0.00" at bounding box center [848, 280] width 1328 height 88
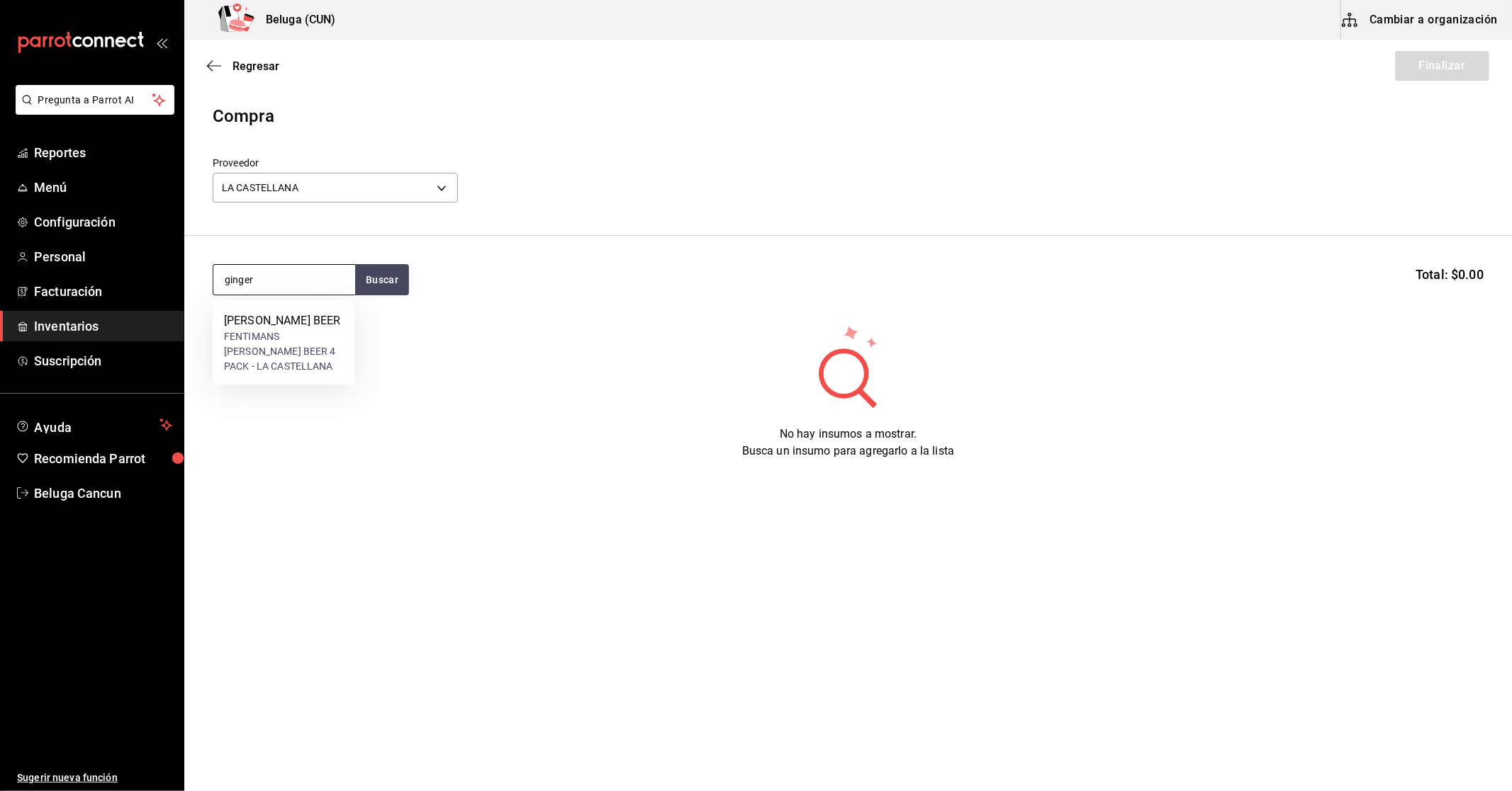
type input "ginger"
click at [291, 382] on div "[PERSON_NAME] BEER FENTIMANS [PERSON_NAME] BEER 4 PACK - LA CASTELLANA" at bounding box center [284, 342] width 142 height 84
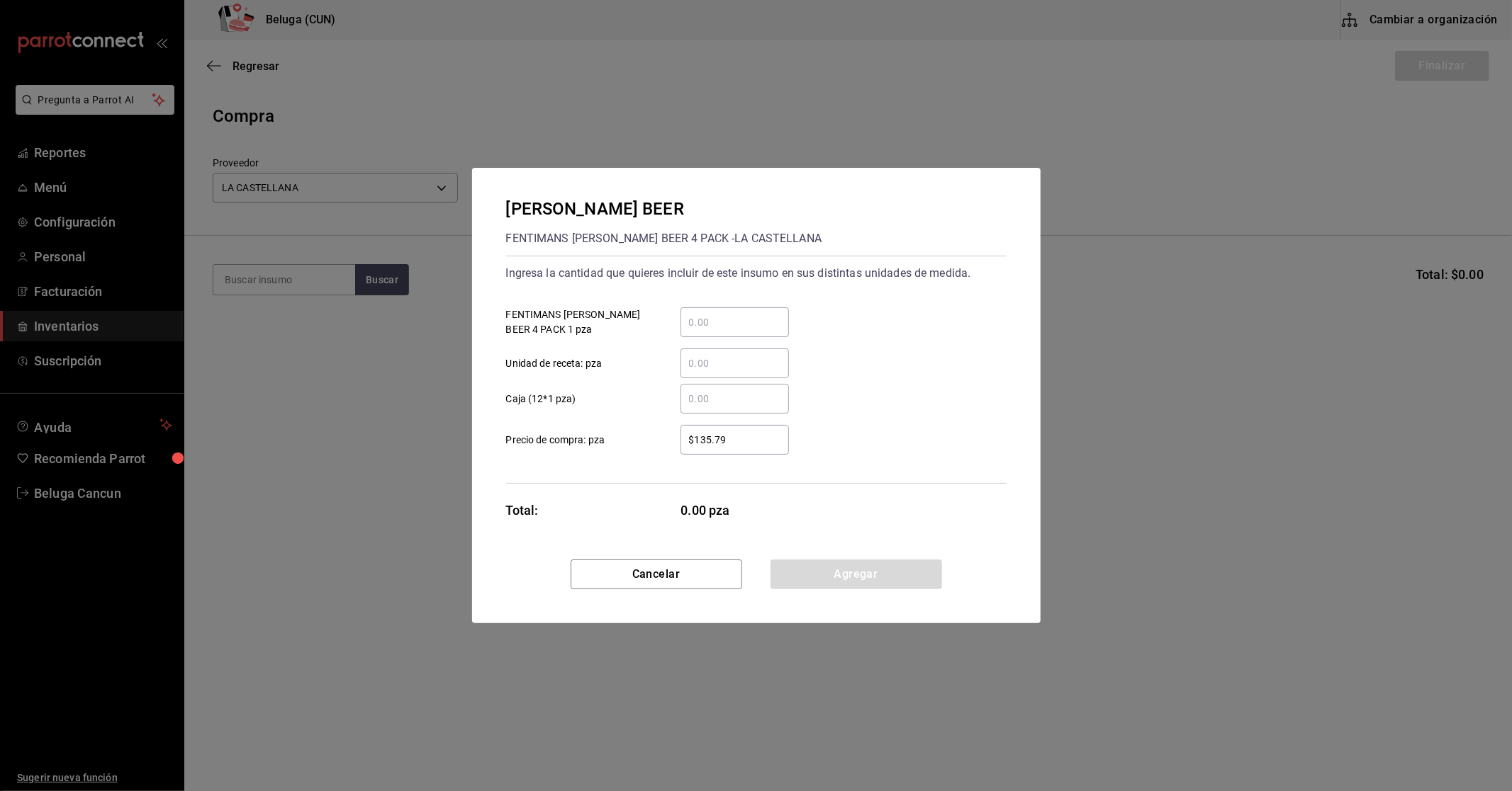
click at [744, 307] on div "​" at bounding box center [734, 322] width 109 height 29
click at [744, 314] on input "​ FENTIMANS [PERSON_NAME] BEER 4 PACK 1 pza" at bounding box center [734, 322] width 109 height 17
type input "24"
click at [900, 454] on div "$135.79 ​ Precio de compra: pza" at bounding box center [750, 434] width 512 height 41
drag, startPoint x: 740, startPoint y: 437, endPoint x: 648, endPoint y: 432, distance: 92.1
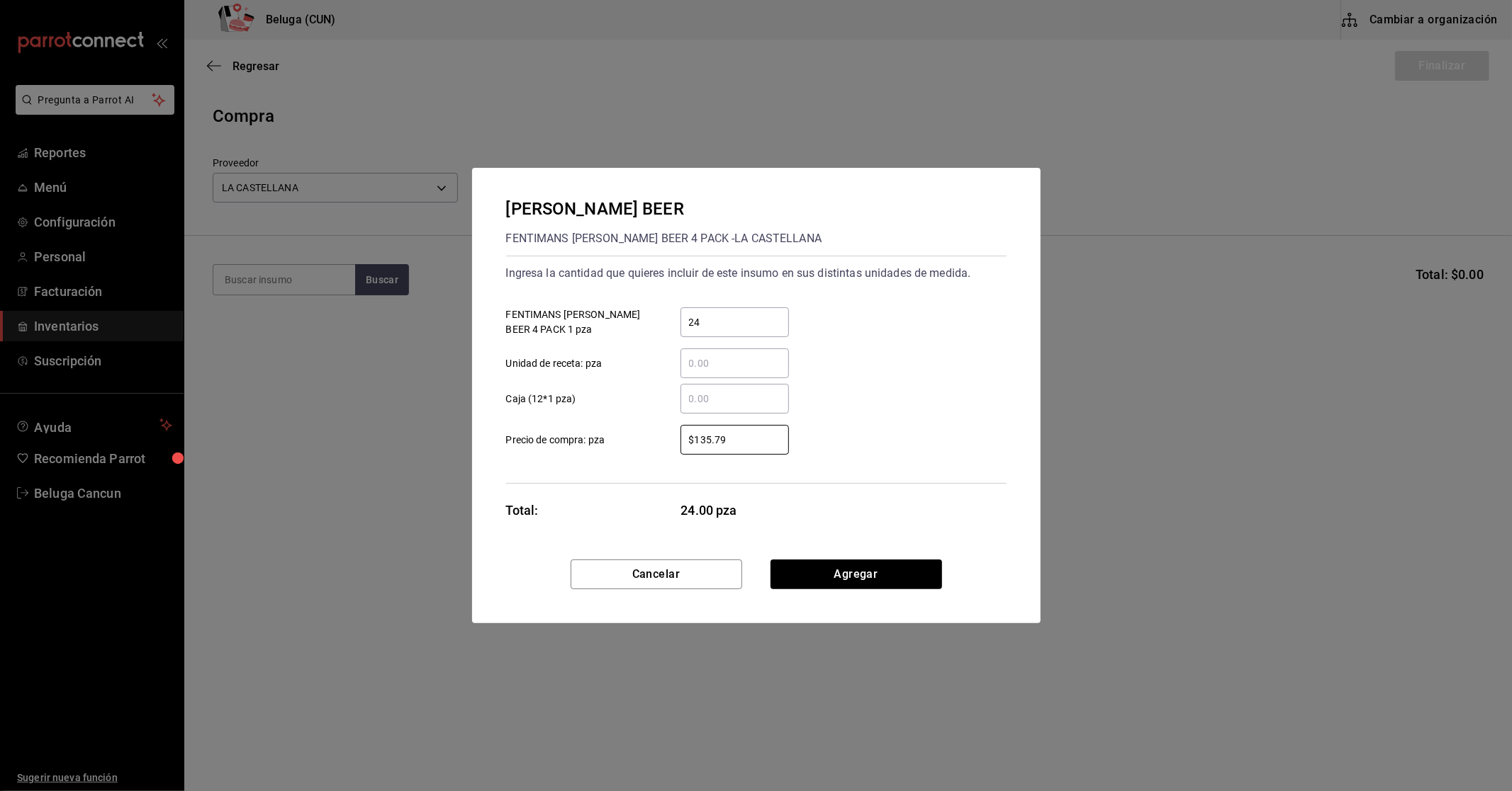
click at [648, 432] on label "$135.79 ​ Precio de compra: pza" at bounding box center [647, 440] width 283 height 29
type input "$47.41"
click at [840, 572] on button "Agregar" at bounding box center [856, 574] width 171 height 29
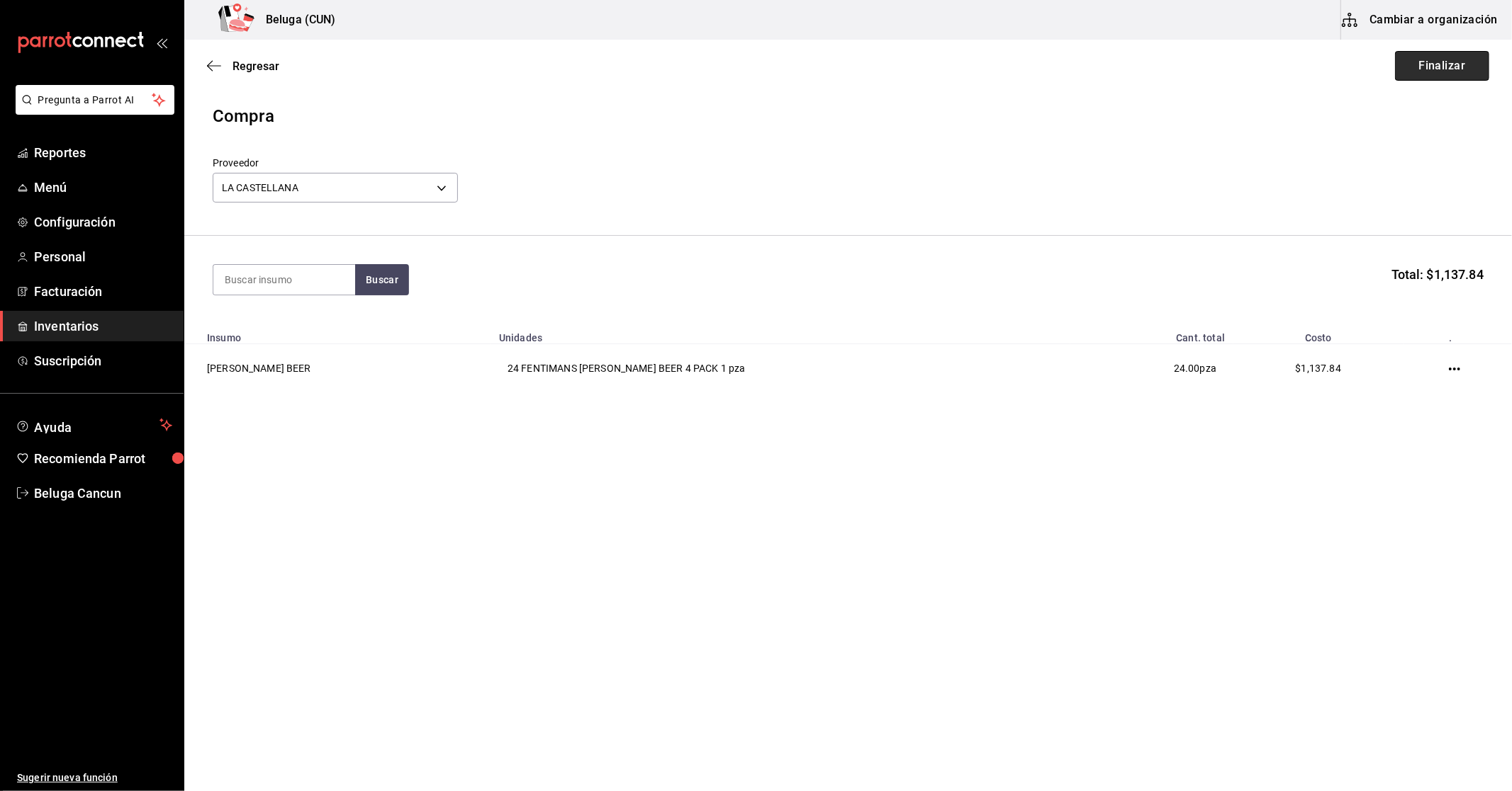
click at [1452, 68] on button "Finalizar" at bounding box center [1443, 66] width 95 height 29
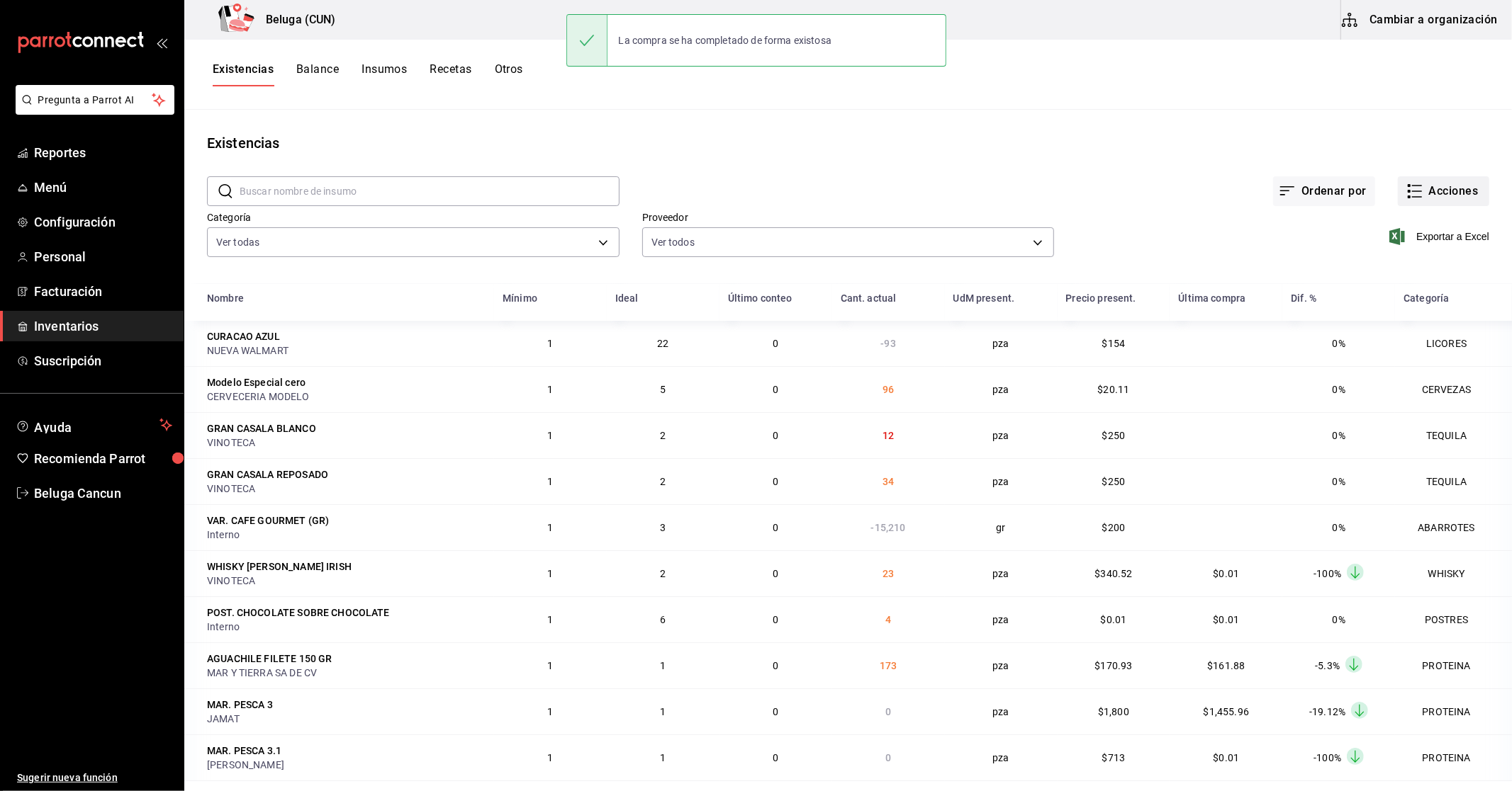
click at [1450, 192] on button "Acciones" at bounding box center [1443, 191] width 91 height 29
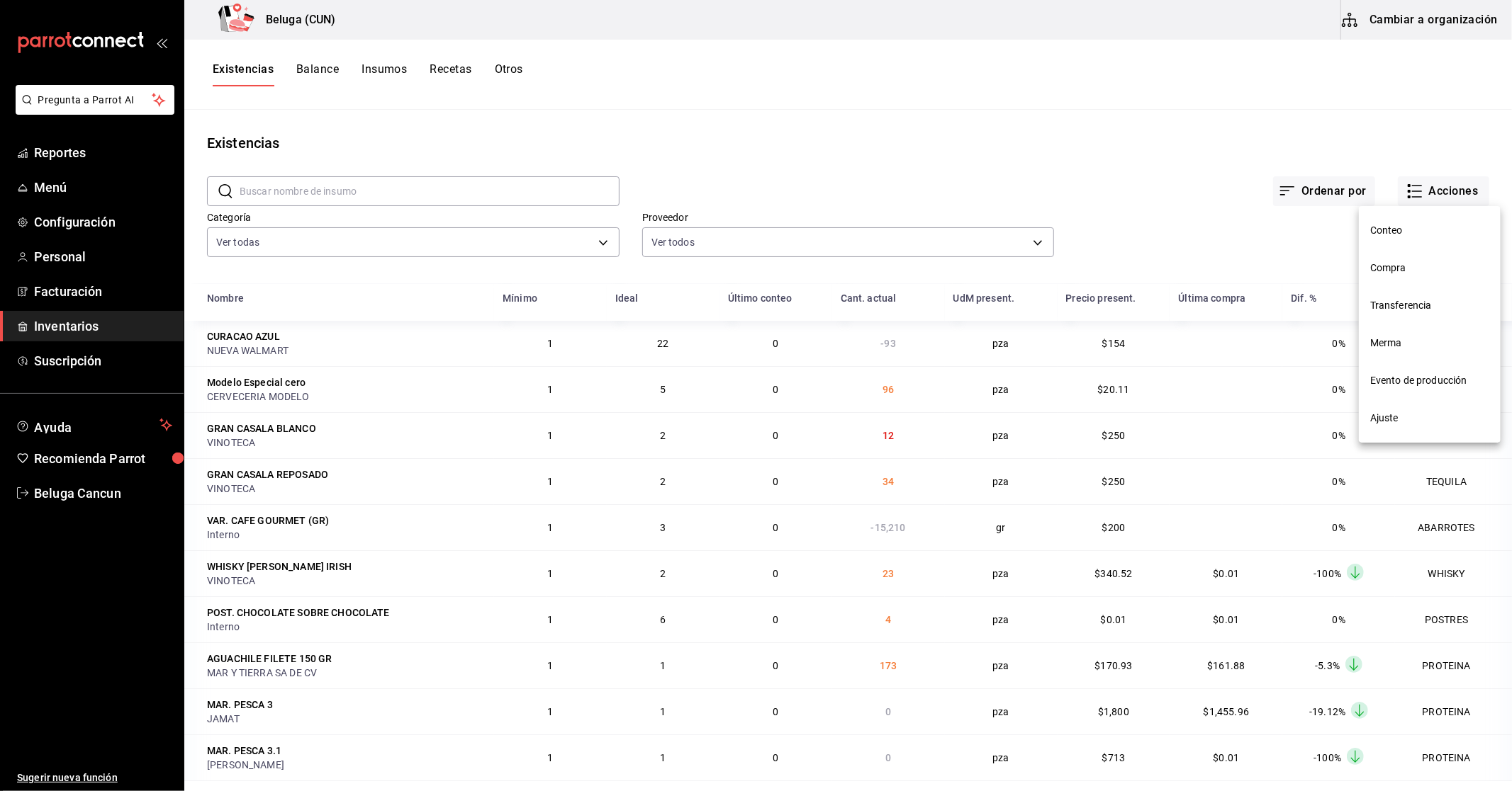
click at [1398, 266] on span "Compra" at bounding box center [1430, 268] width 119 height 15
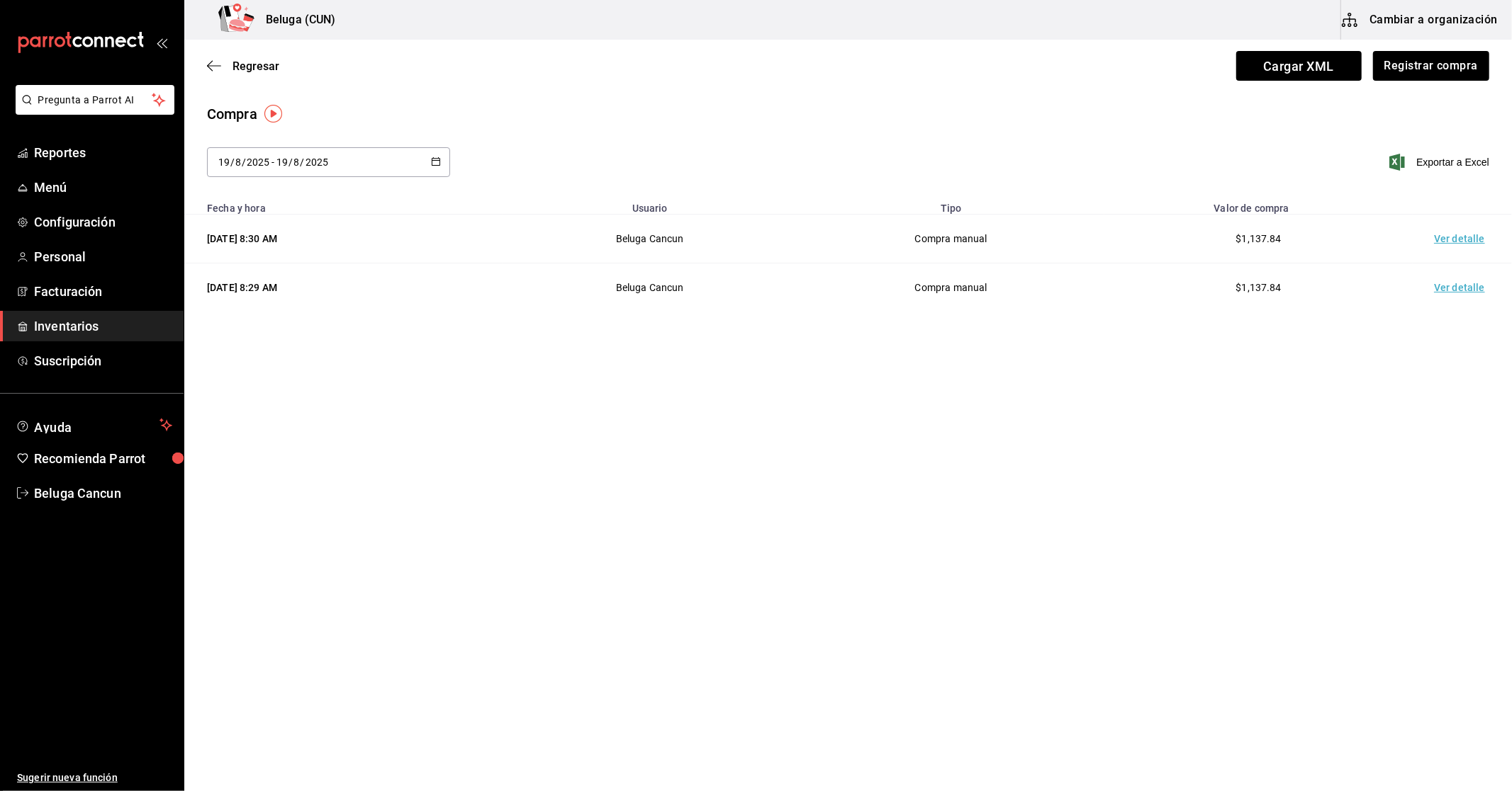
click at [1449, 240] on td "Ver detalle" at bounding box center [1463, 239] width 100 height 49
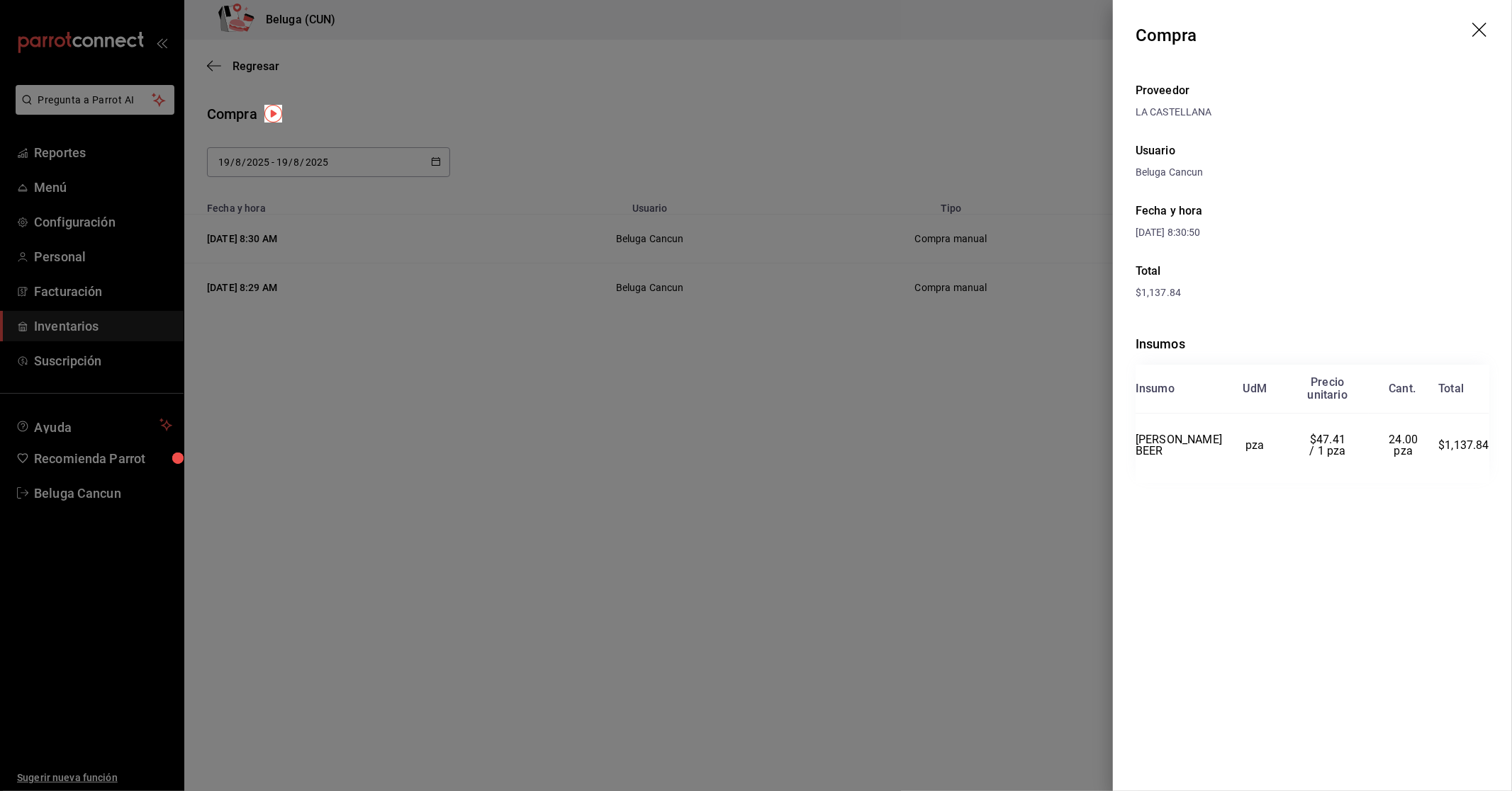
click at [774, 142] on div at bounding box center [756, 396] width 1512 height 791
